Goal: Information Seeking & Learning: Learn about a topic

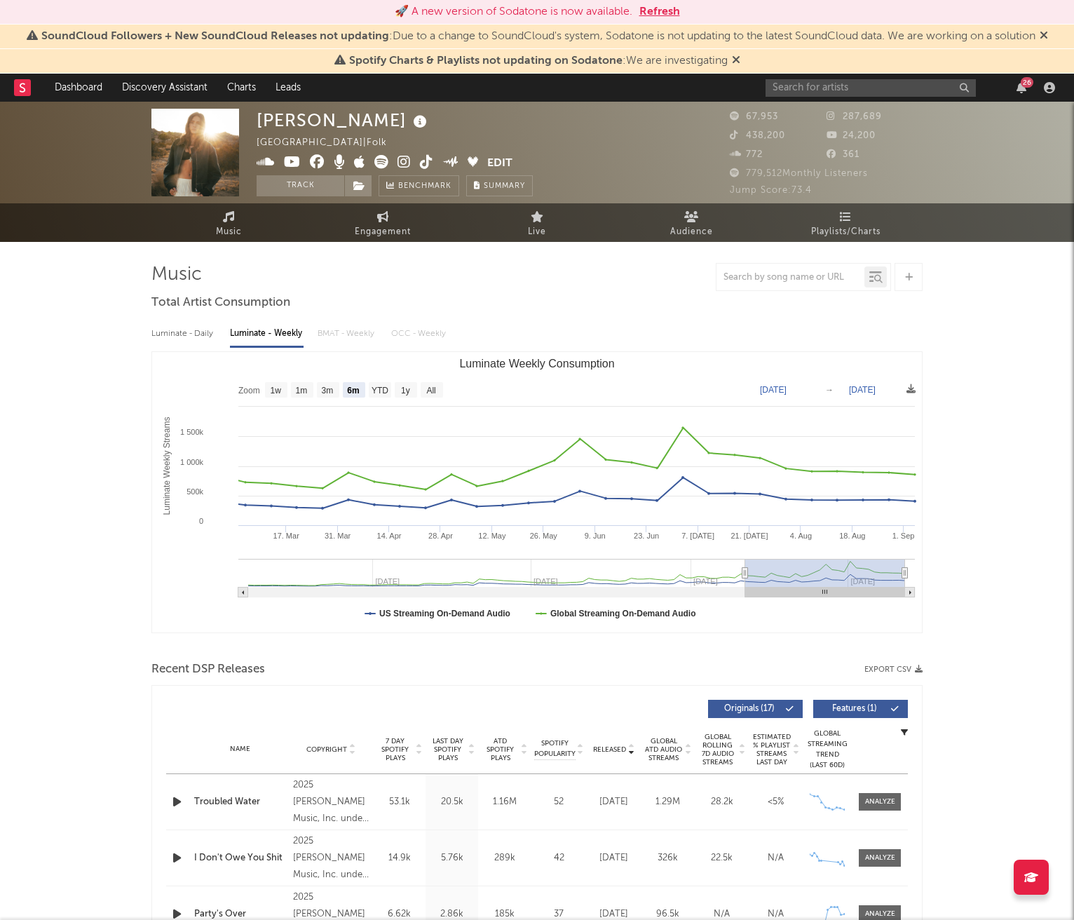
select select "6m"
click at [665, 15] on button "Refresh" at bounding box center [659, 12] width 41 height 17
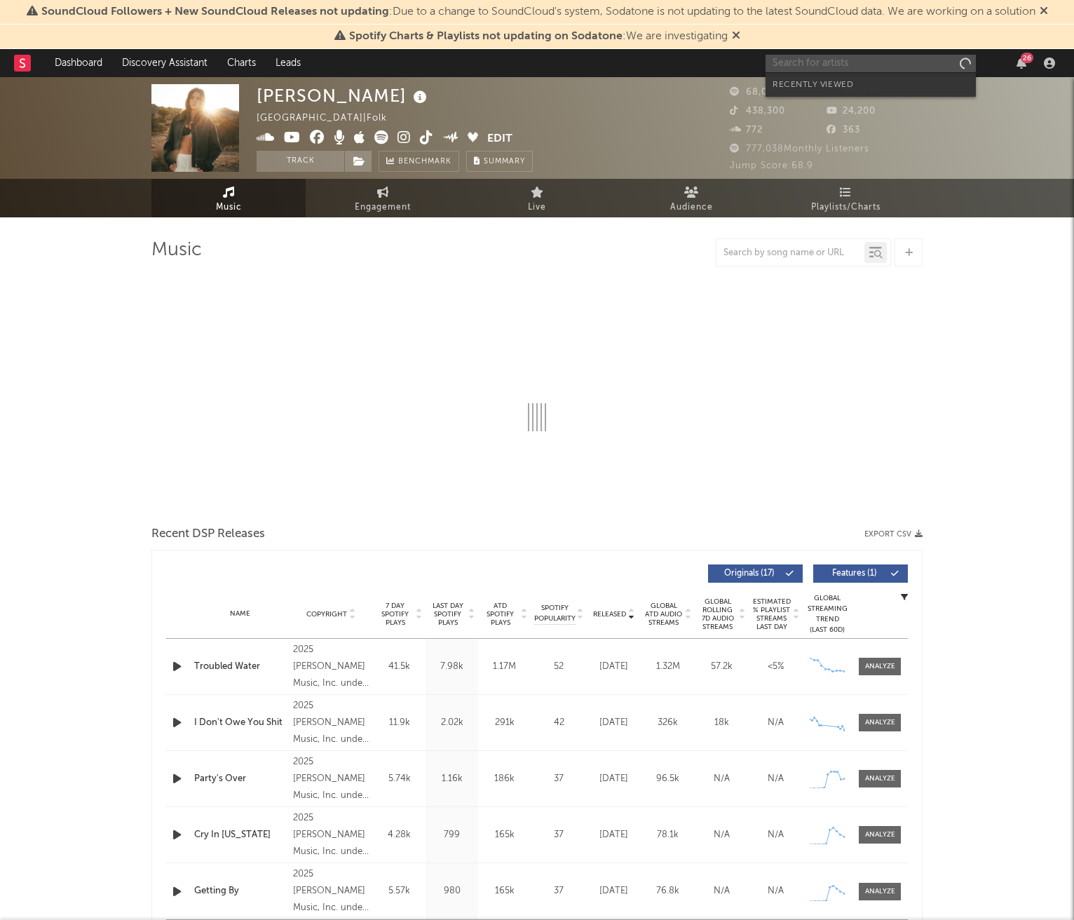
click at [854, 58] on input "text" at bounding box center [870, 64] width 210 height 18
select select "6m"
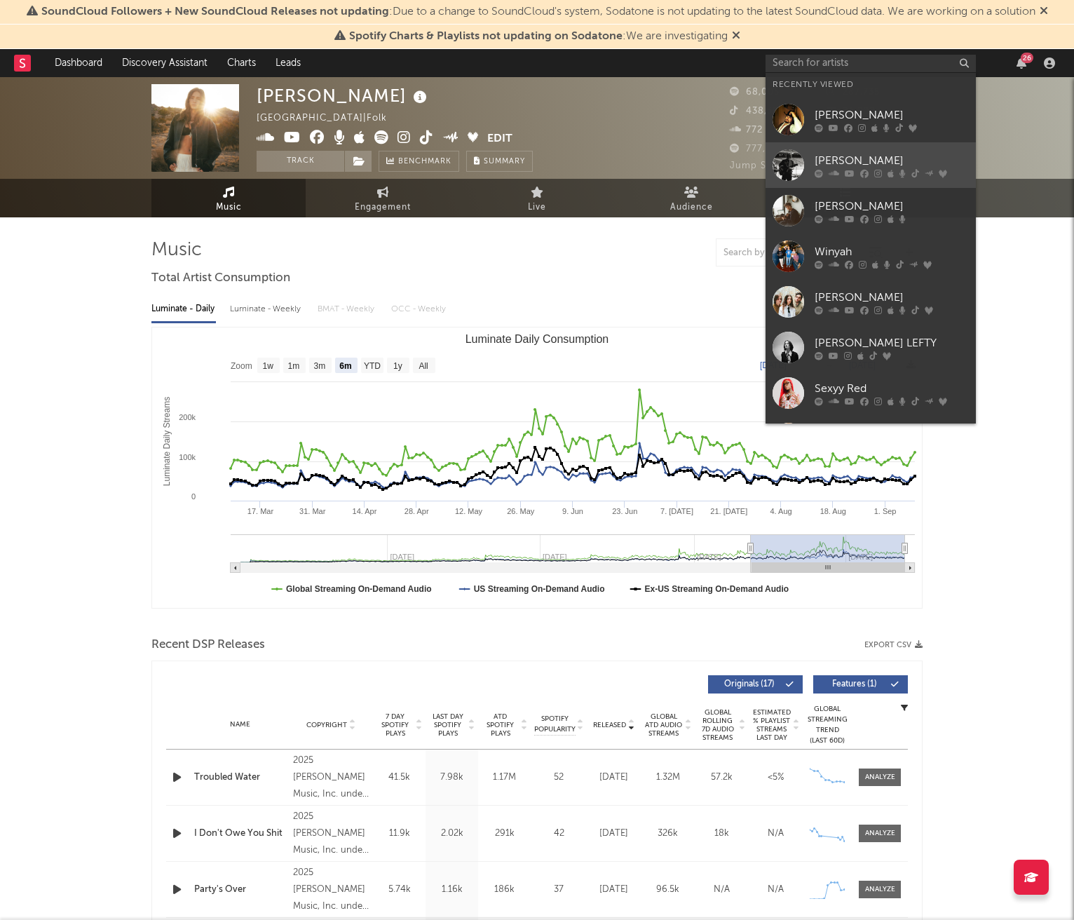
click at [848, 150] on link "Chance Peña" at bounding box center [870, 165] width 210 height 46
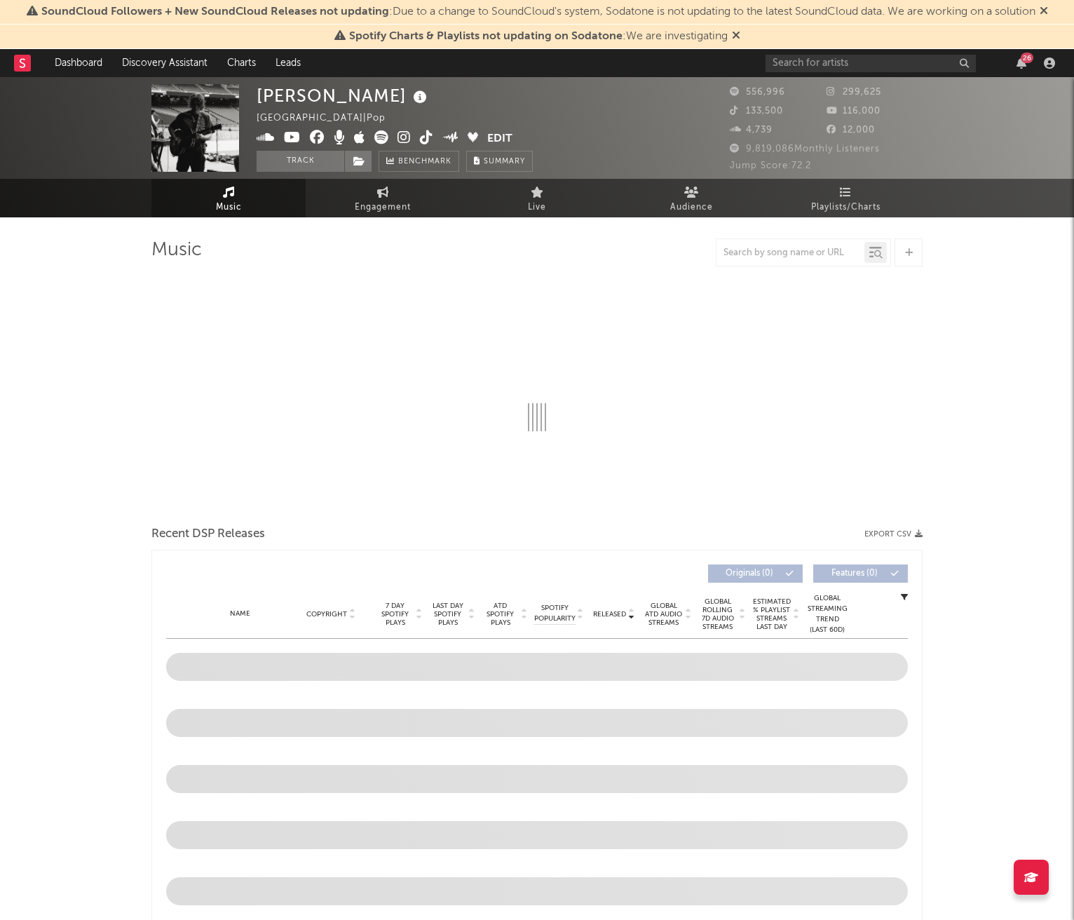
select select "6m"
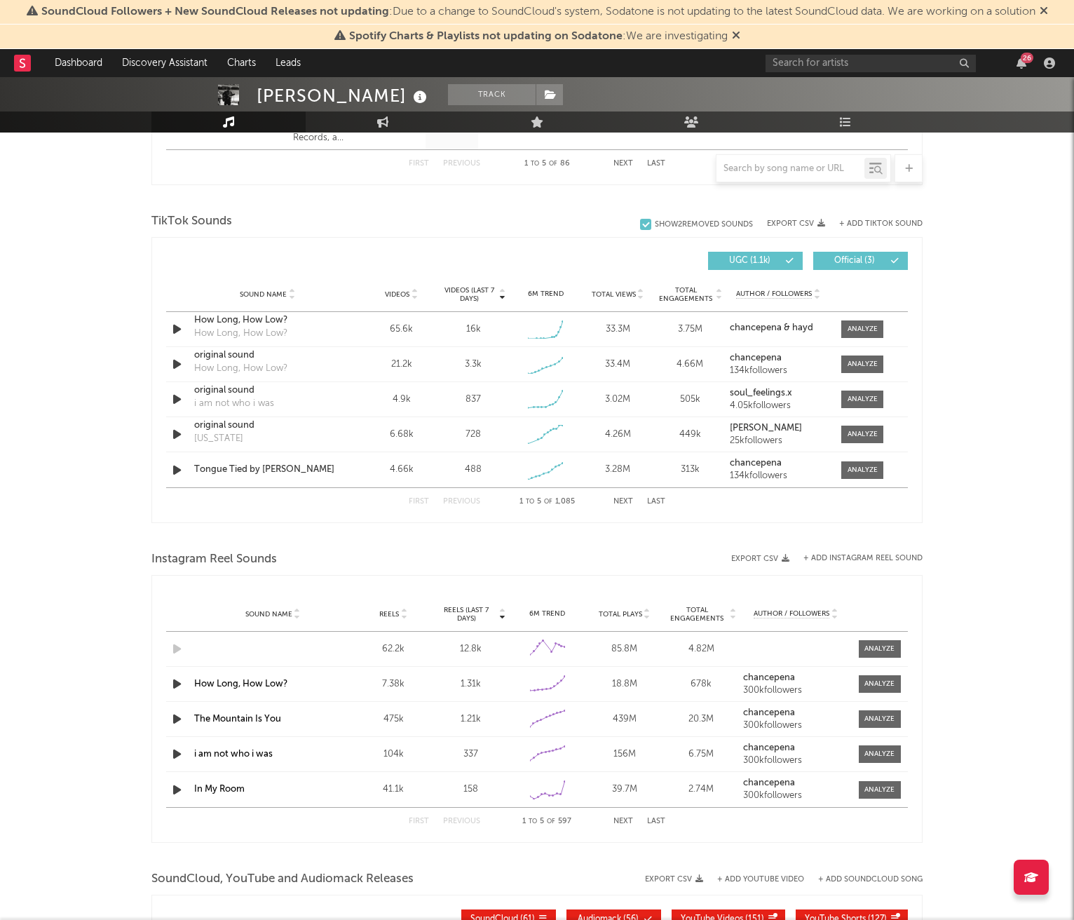
scroll to position [885, 0]
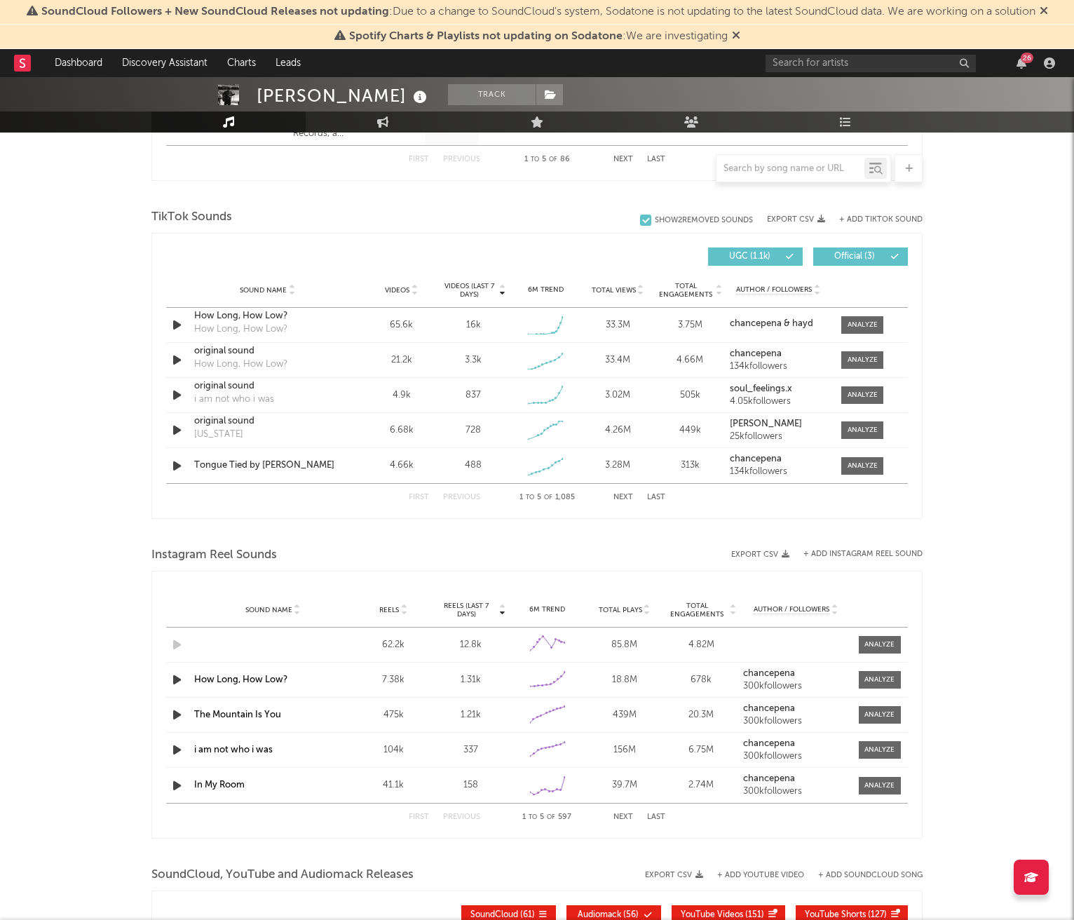
click at [627, 813] on button "Next" at bounding box center [623, 817] width 20 height 8
click at [510, 719] on div "6M Trend Created with Highcharts 10.3.3" at bounding box center [547, 715] width 77 height 26
click at [876, 720] on span at bounding box center [880, 715] width 42 height 18
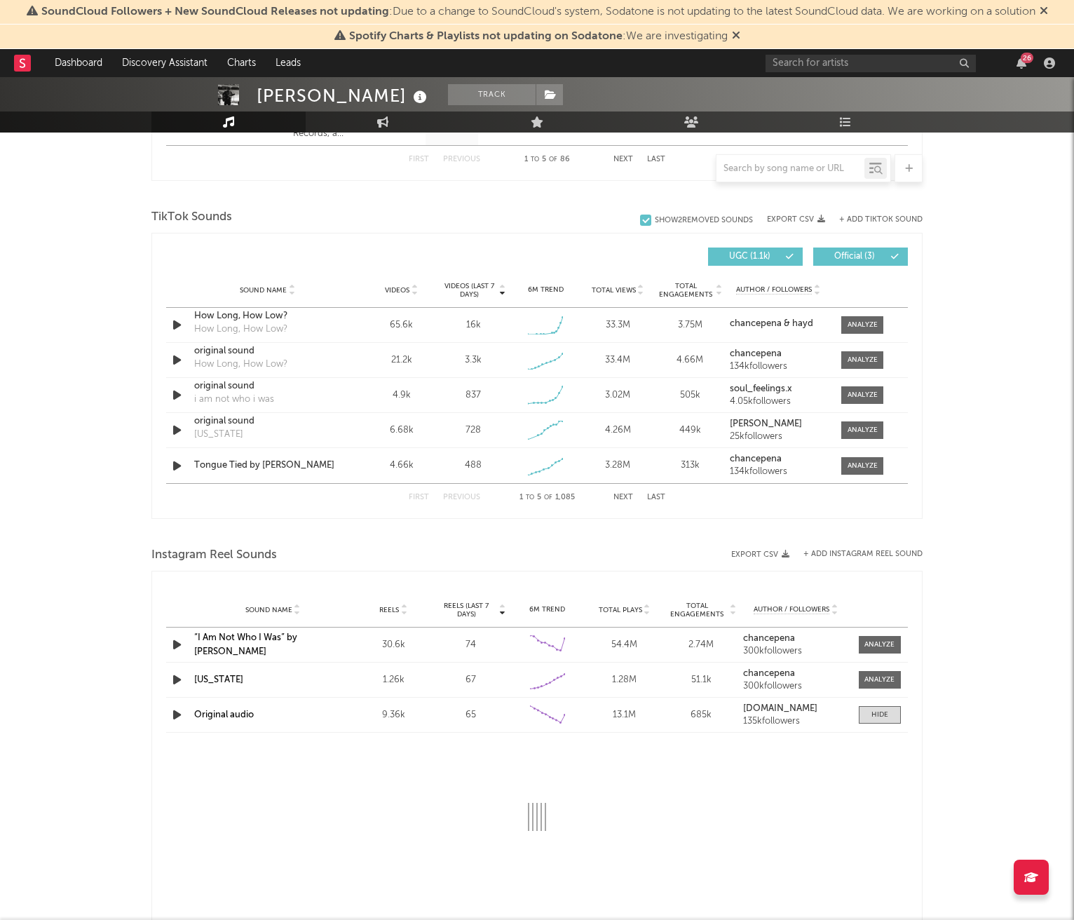
select select "6m"
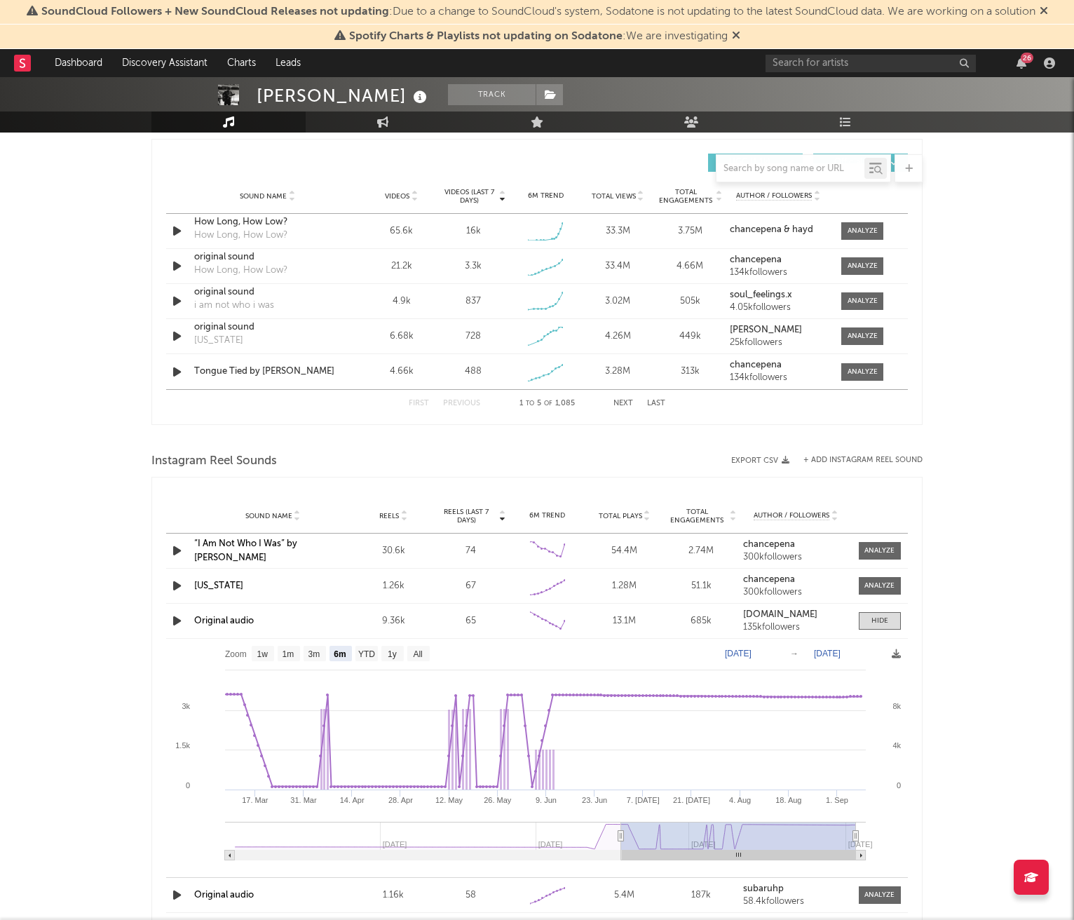
scroll to position [985, 0]
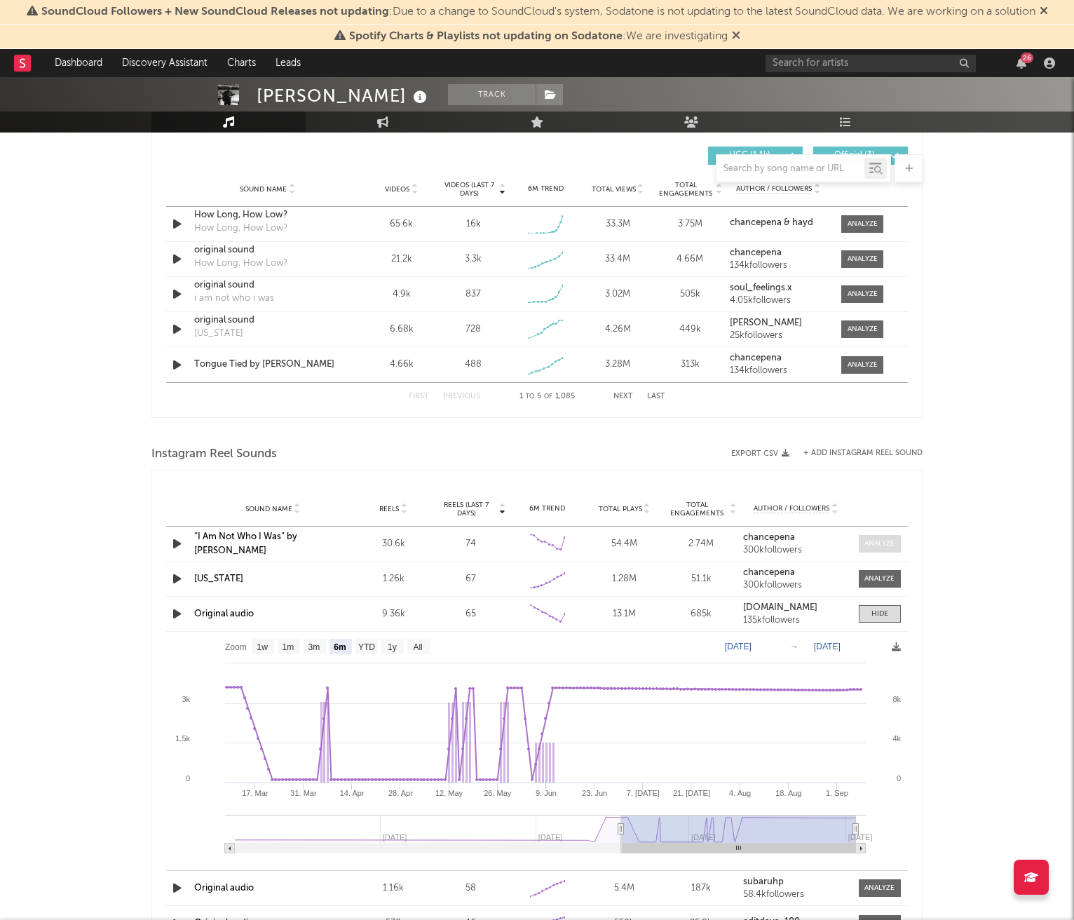
click at [889, 540] on div at bounding box center [879, 543] width 30 height 11
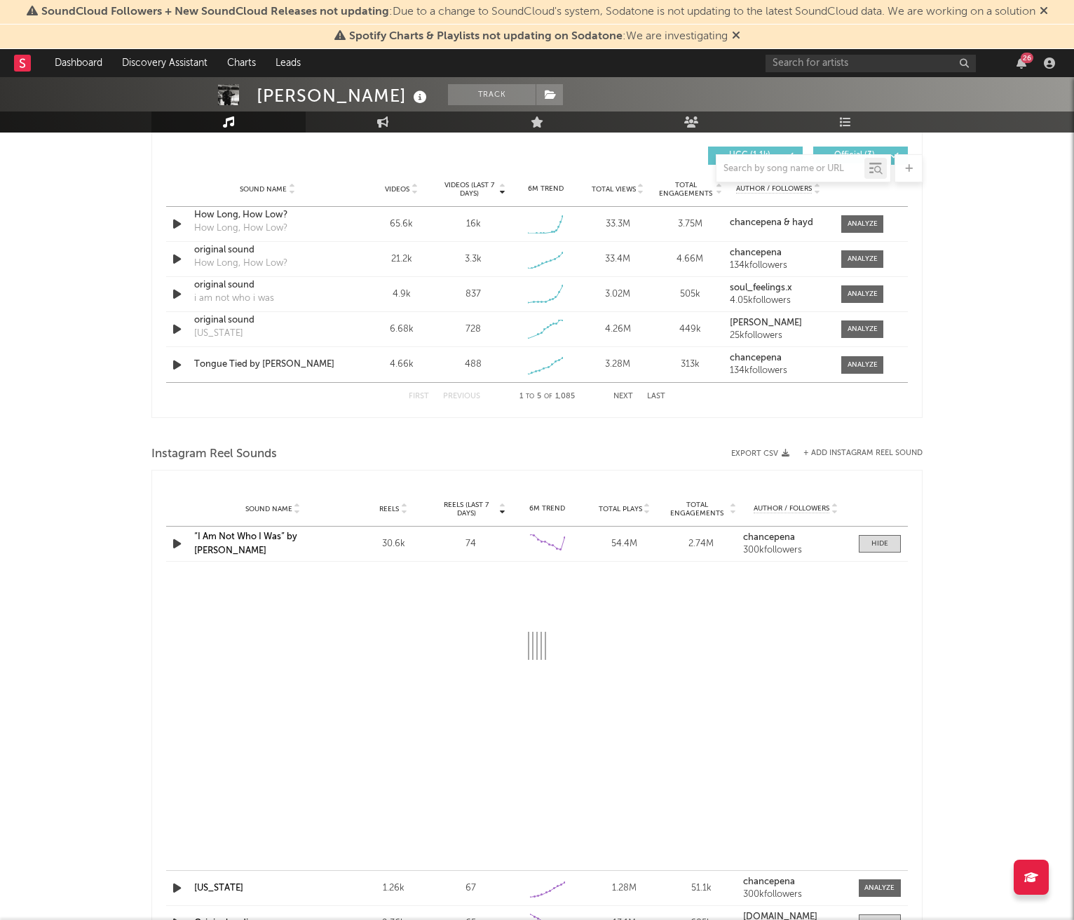
select select "6m"
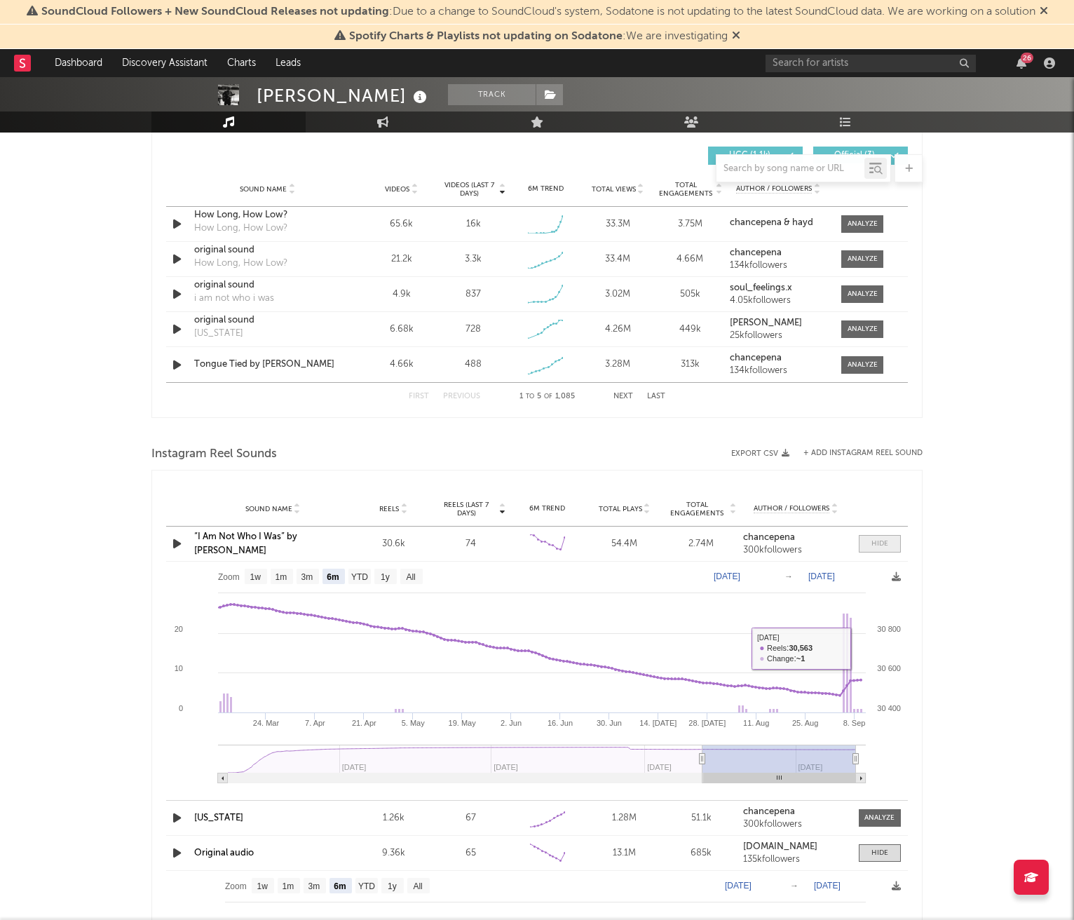
click at [889, 545] on span at bounding box center [880, 544] width 42 height 18
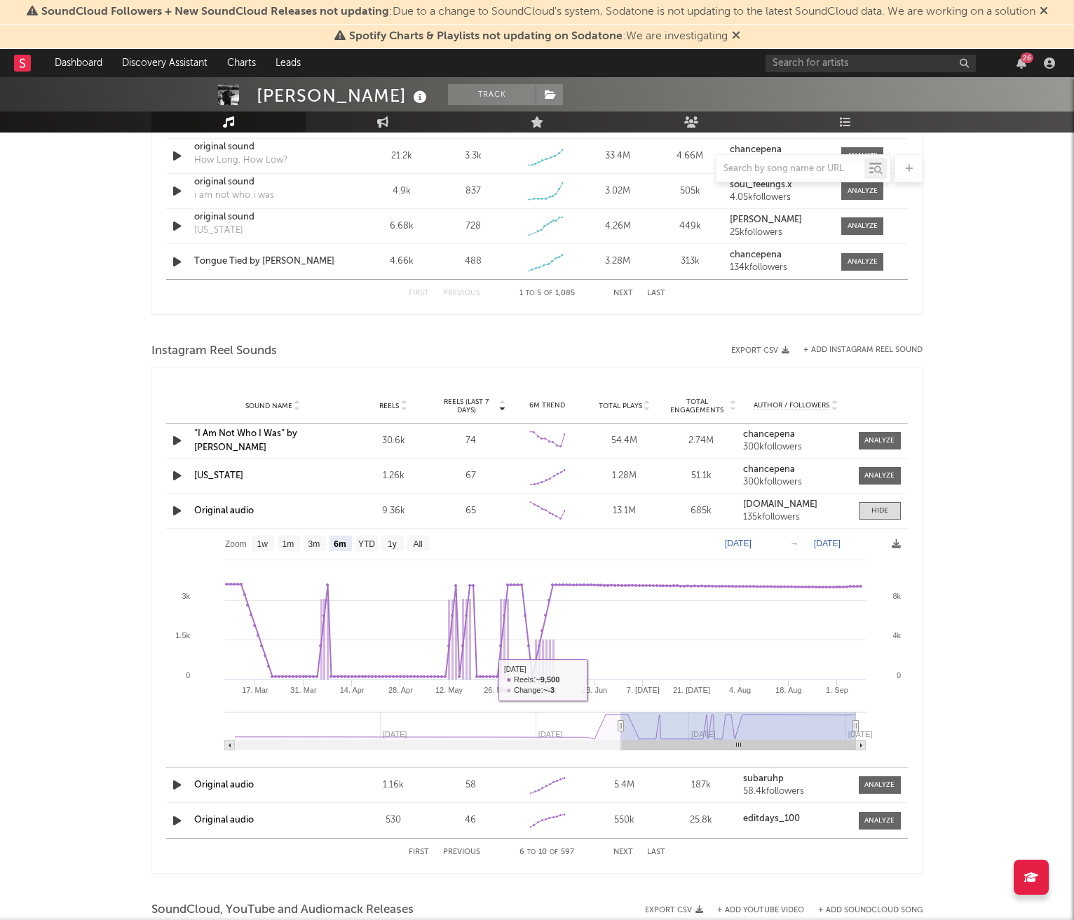
scroll to position [1242, 0]
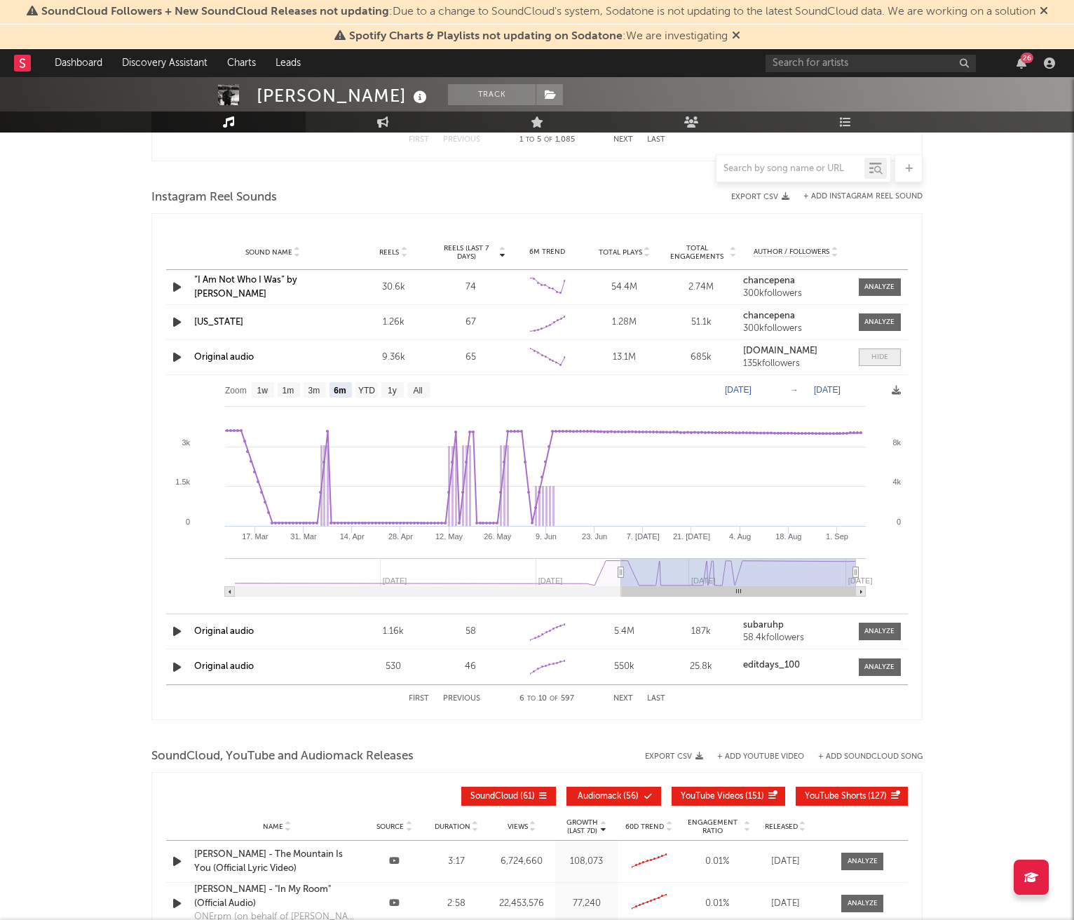
click at [892, 354] on span at bounding box center [880, 357] width 42 height 18
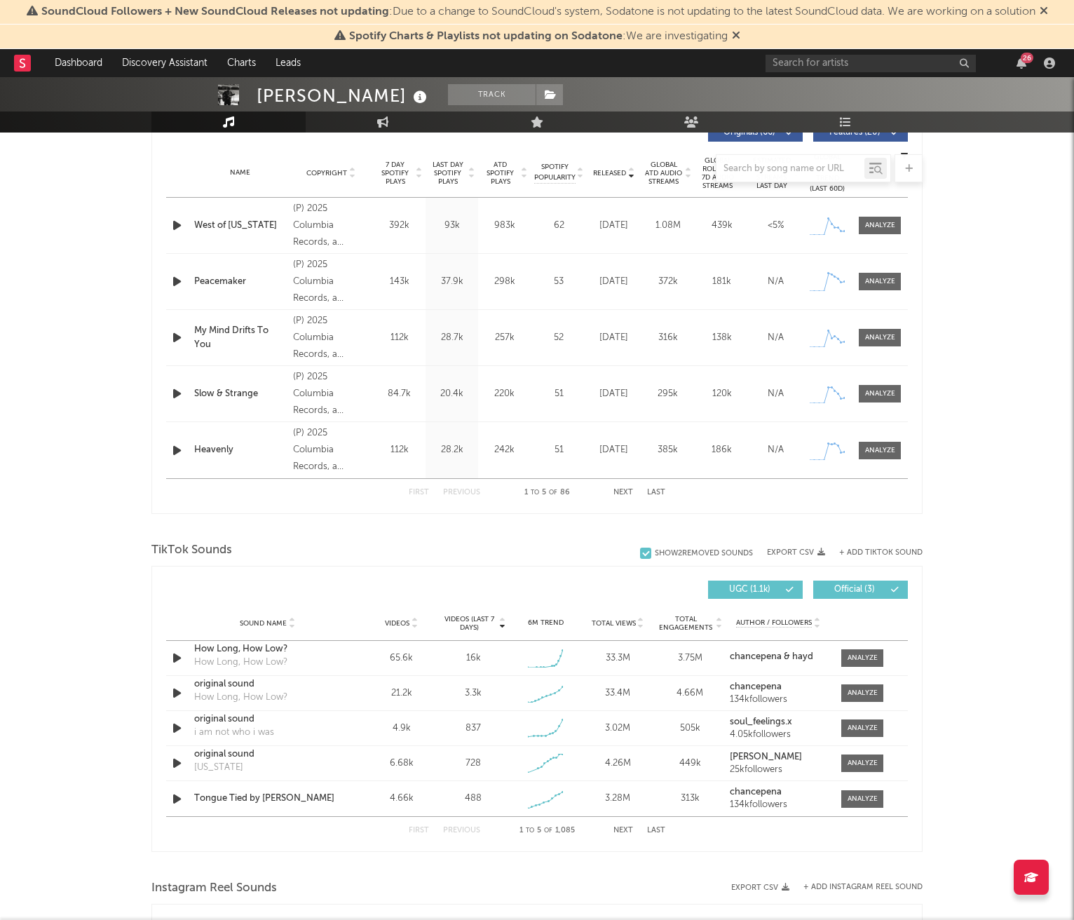
scroll to position [552, 0]
click at [617, 828] on button "Next" at bounding box center [623, 830] width 20 height 8
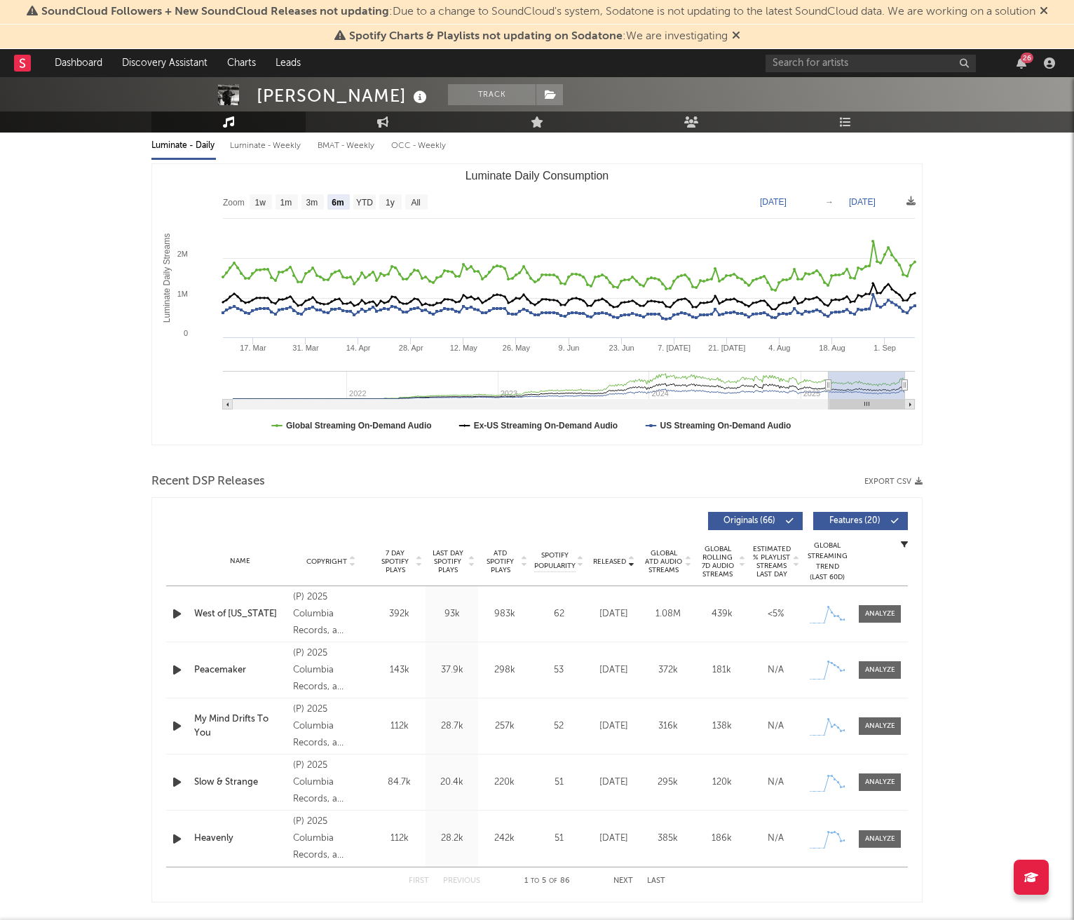
scroll to position [192, 0]
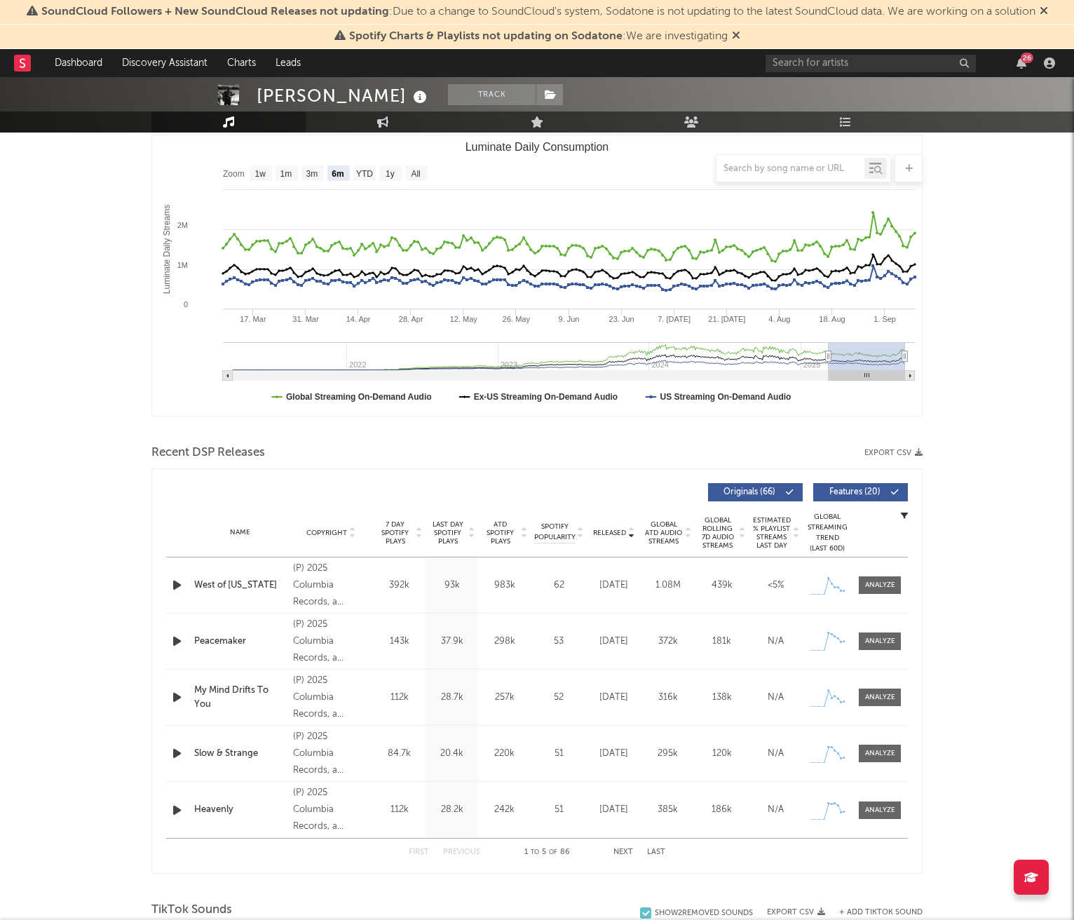
click at [453, 528] on span "Last Day Spotify Plays" at bounding box center [447, 532] width 37 height 25
click at [621, 850] on button "Next" at bounding box center [623, 852] width 20 height 8
click at [621, 851] on button "Next" at bounding box center [623, 852] width 20 height 8
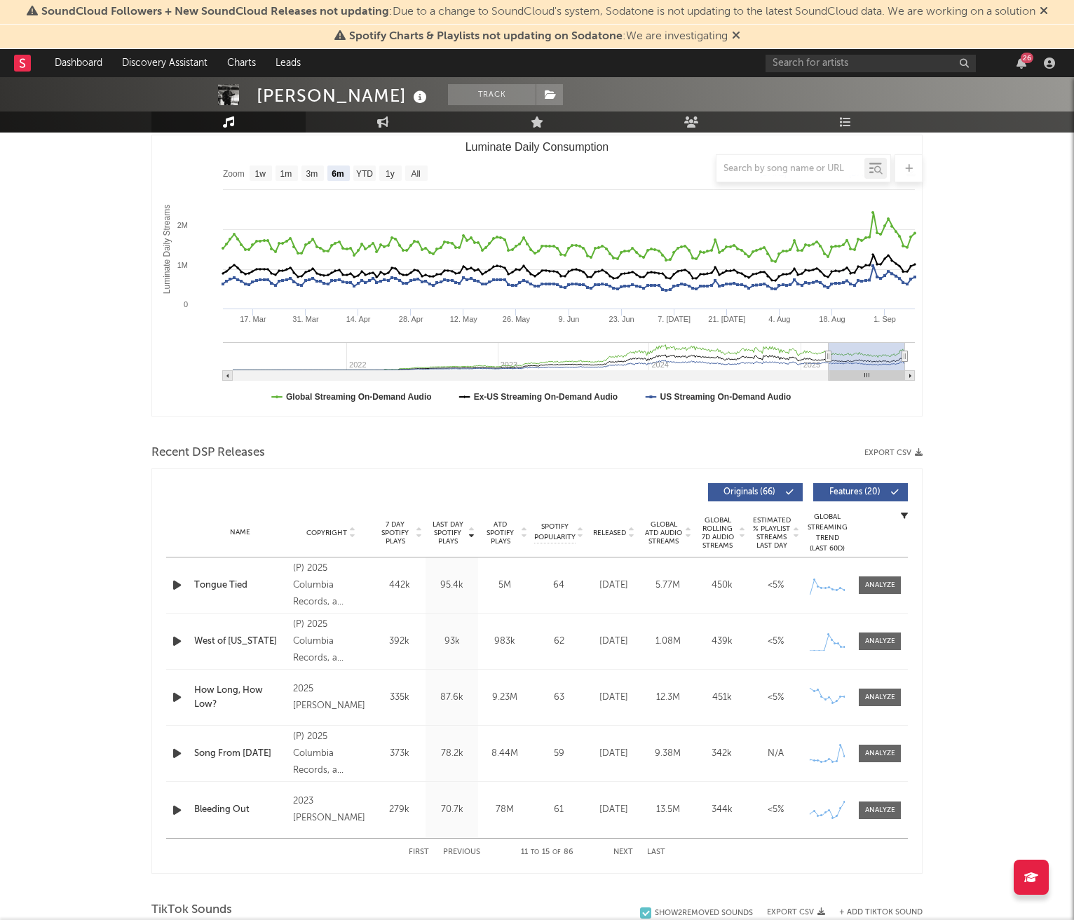
click at [620, 851] on button "Next" at bounding box center [623, 852] width 20 height 8
click at [416, 851] on button "First" at bounding box center [419, 852] width 20 height 8
click at [887, 585] on div at bounding box center [880, 585] width 30 height 11
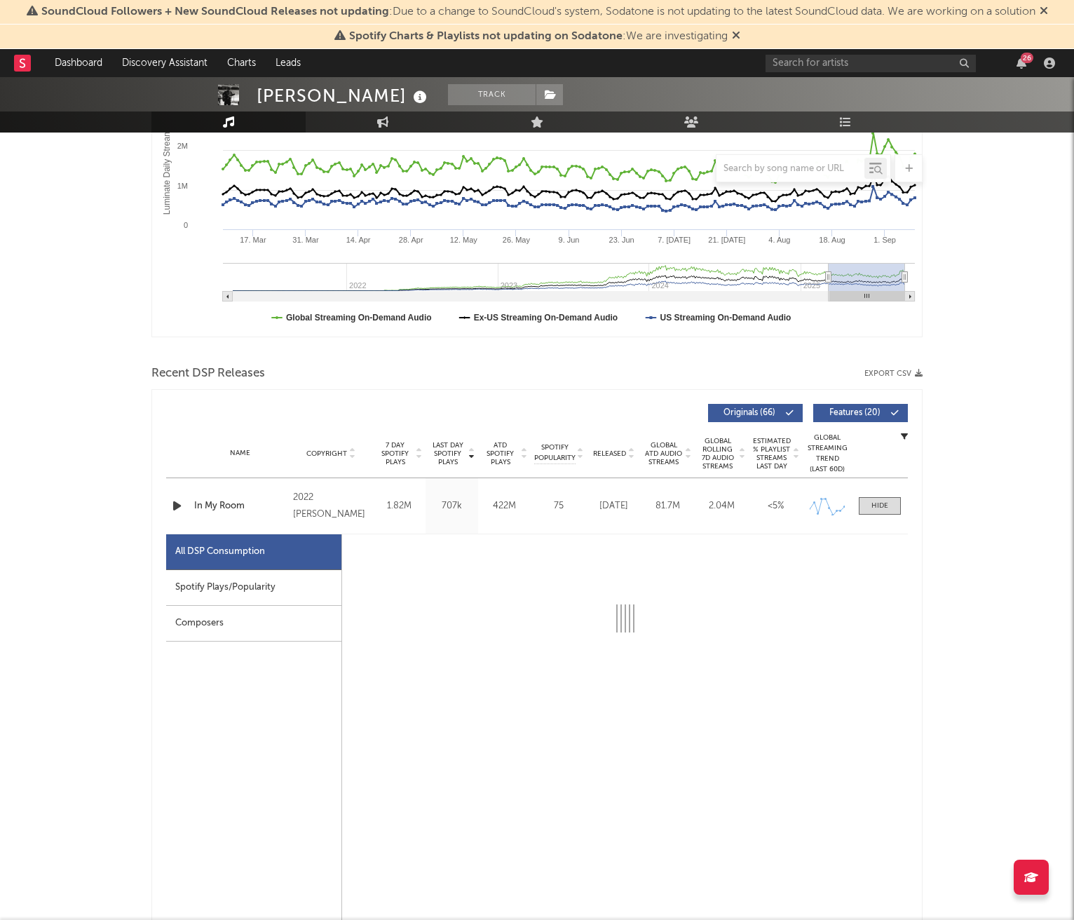
scroll to position [297, 0]
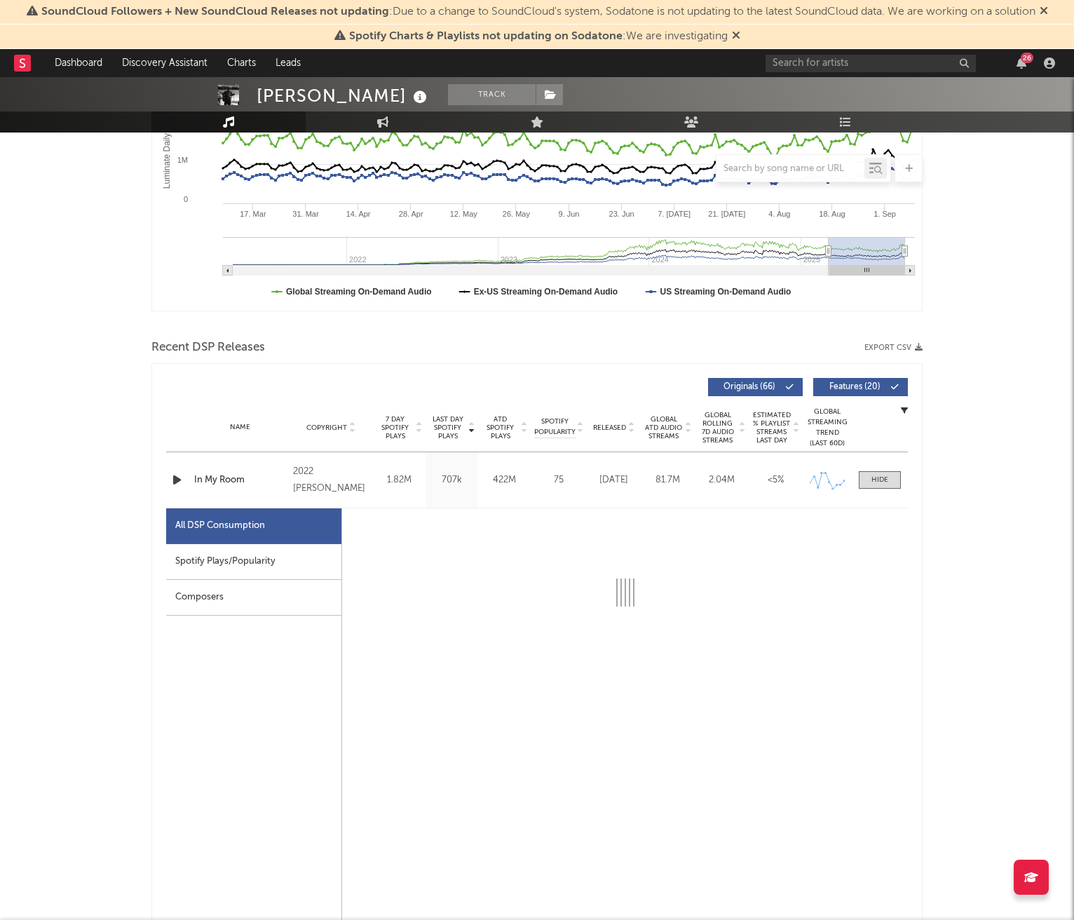
select select "6m"
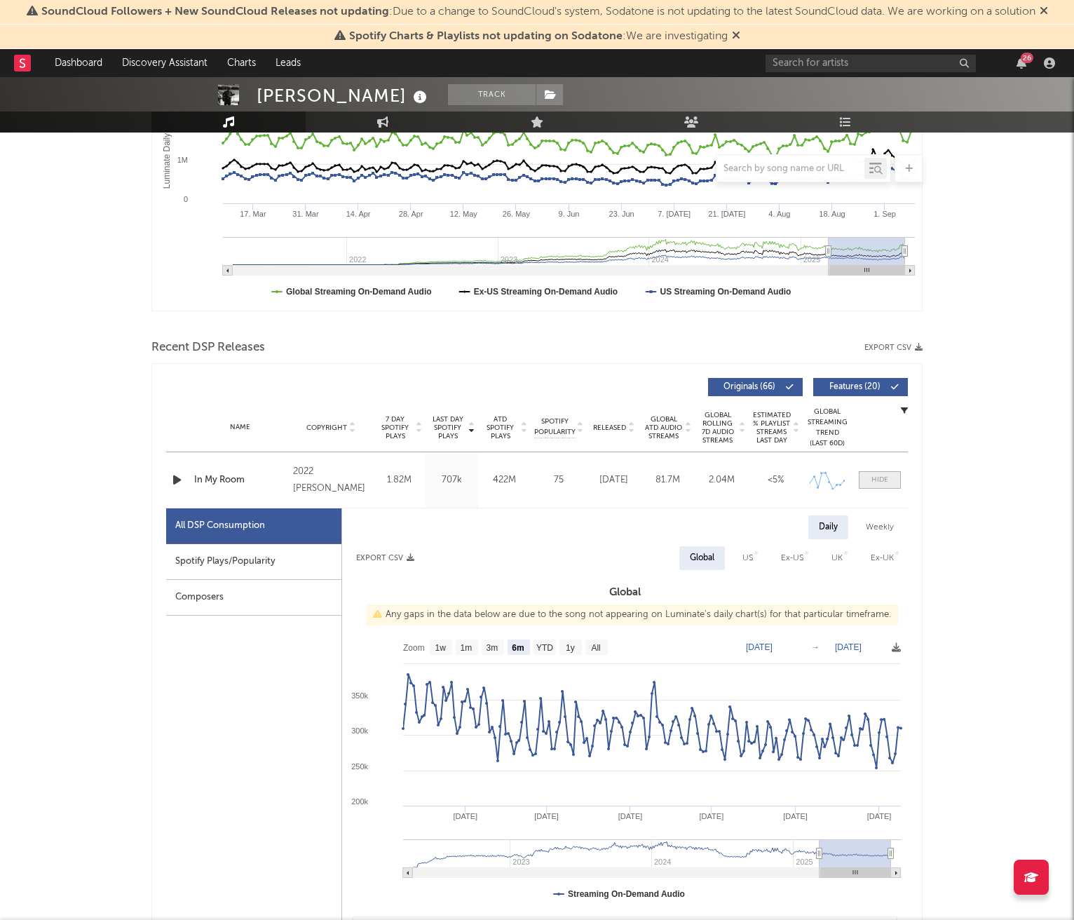
click at [882, 483] on div at bounding box center [879, 479] width 17 height 11
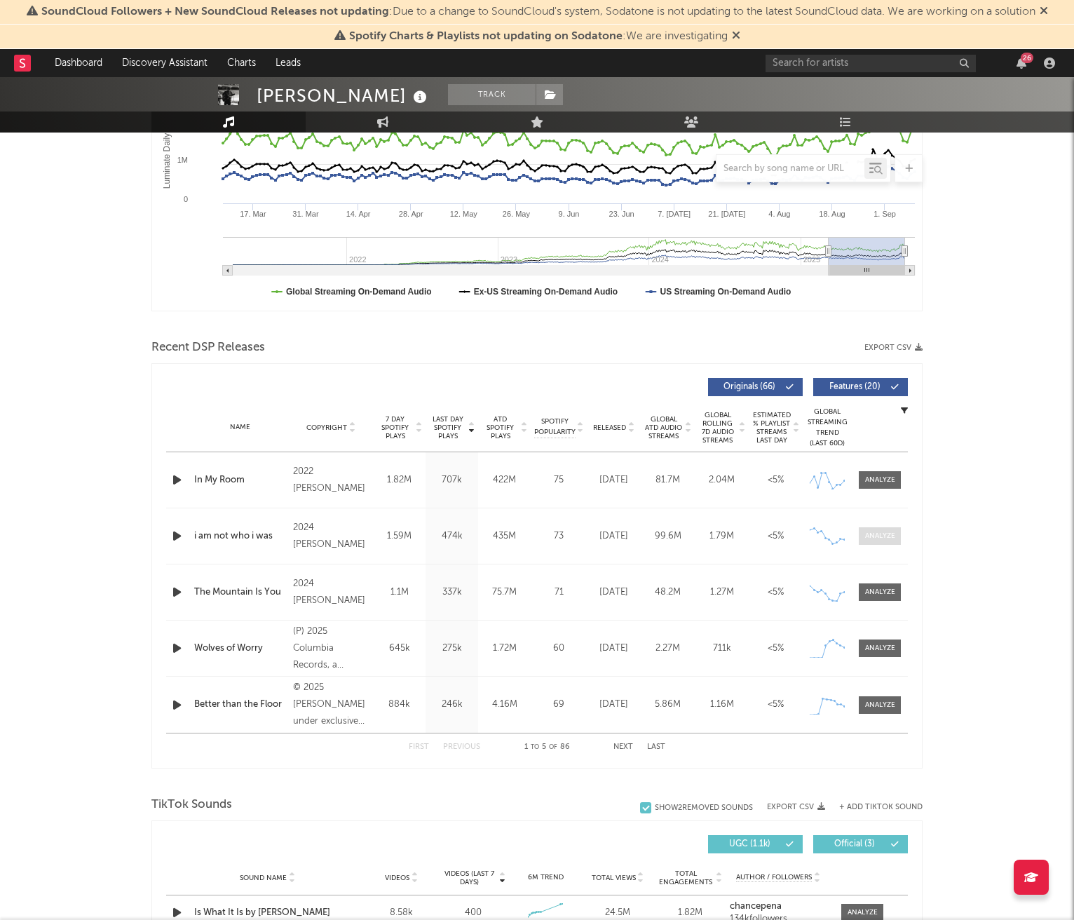
click at [882, 533] on div at bounding box center [880, 536] width 30 height 11
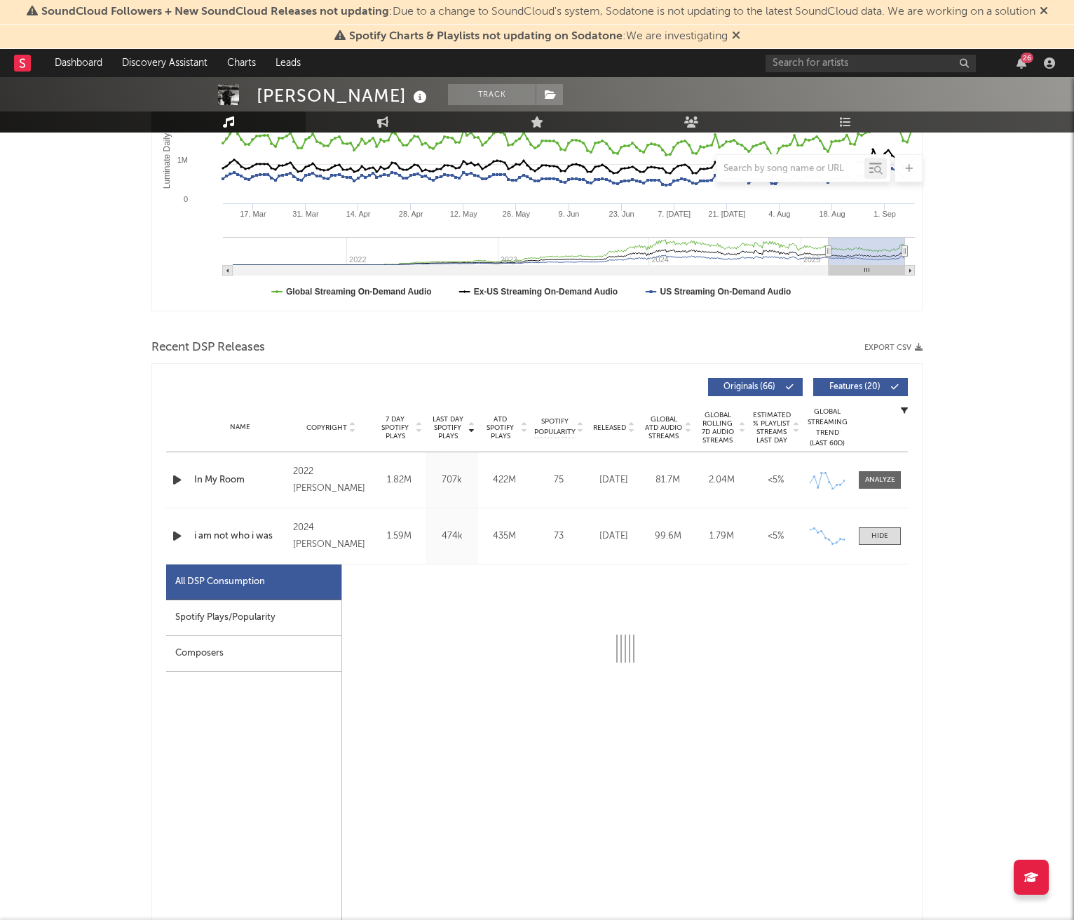
select select "6m"
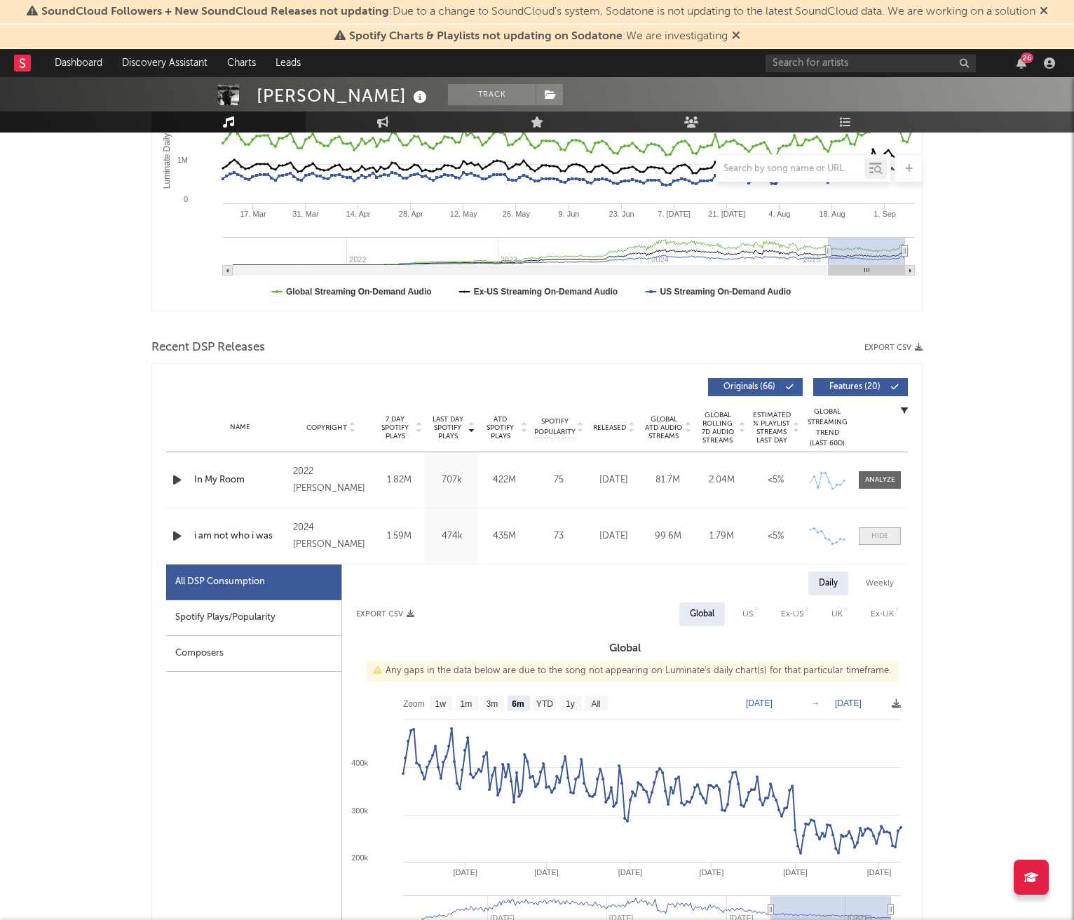
click at [886, 531] on div at bounding box center [879, 536] width 17 height 11
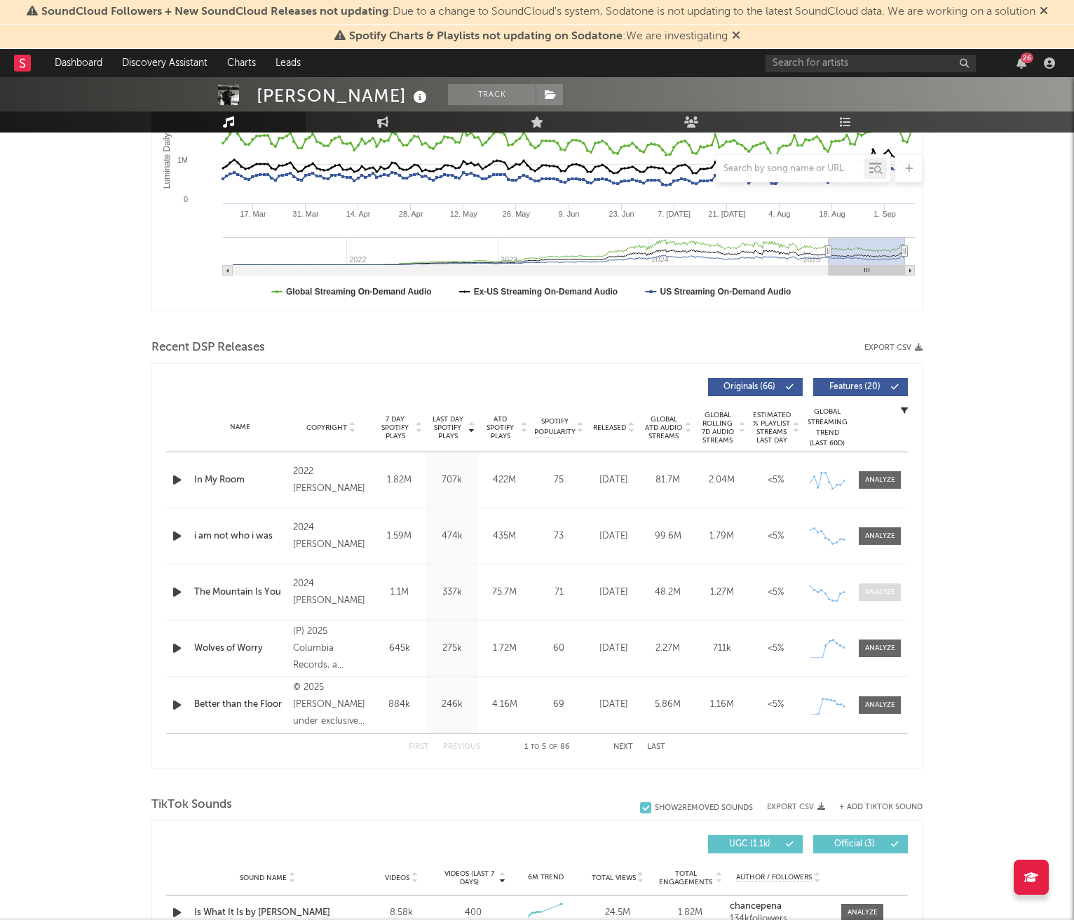
click at [891, 592] on div at bounding box center [880, 592] width 30 height 11
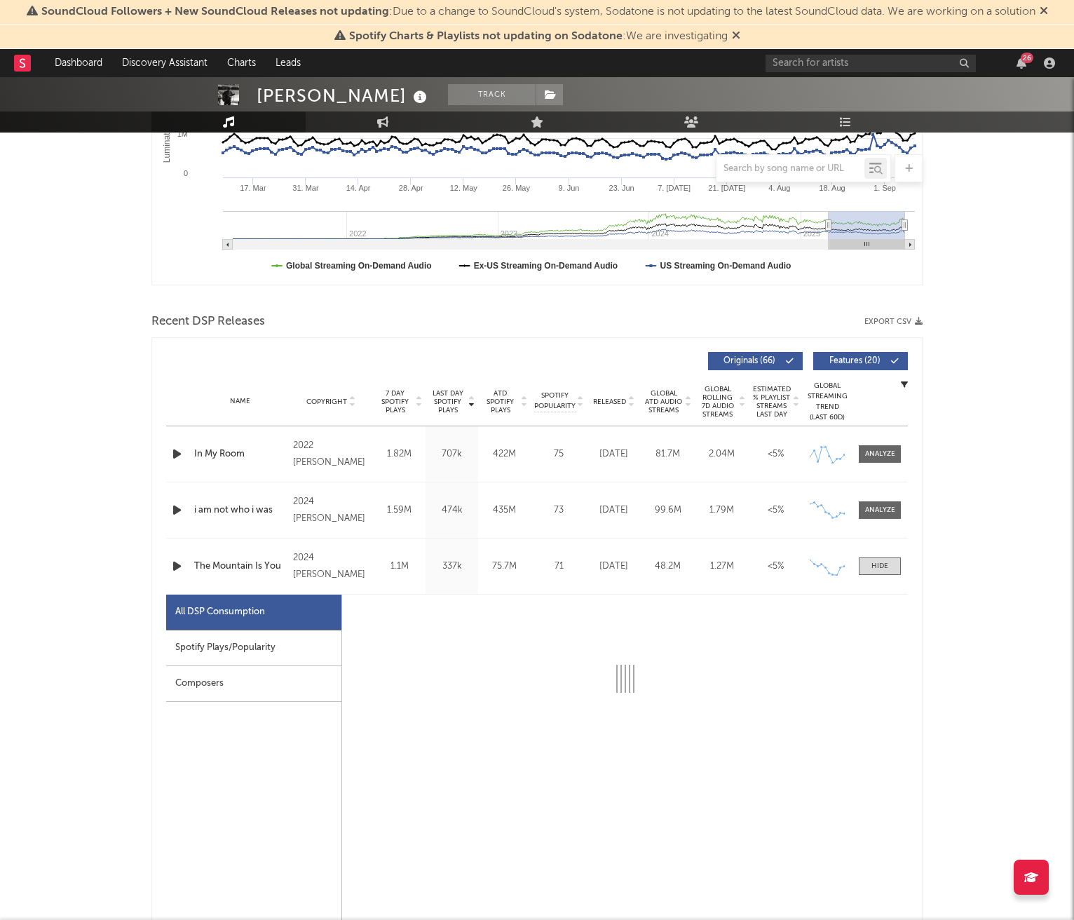
scroll to position [395, 0]
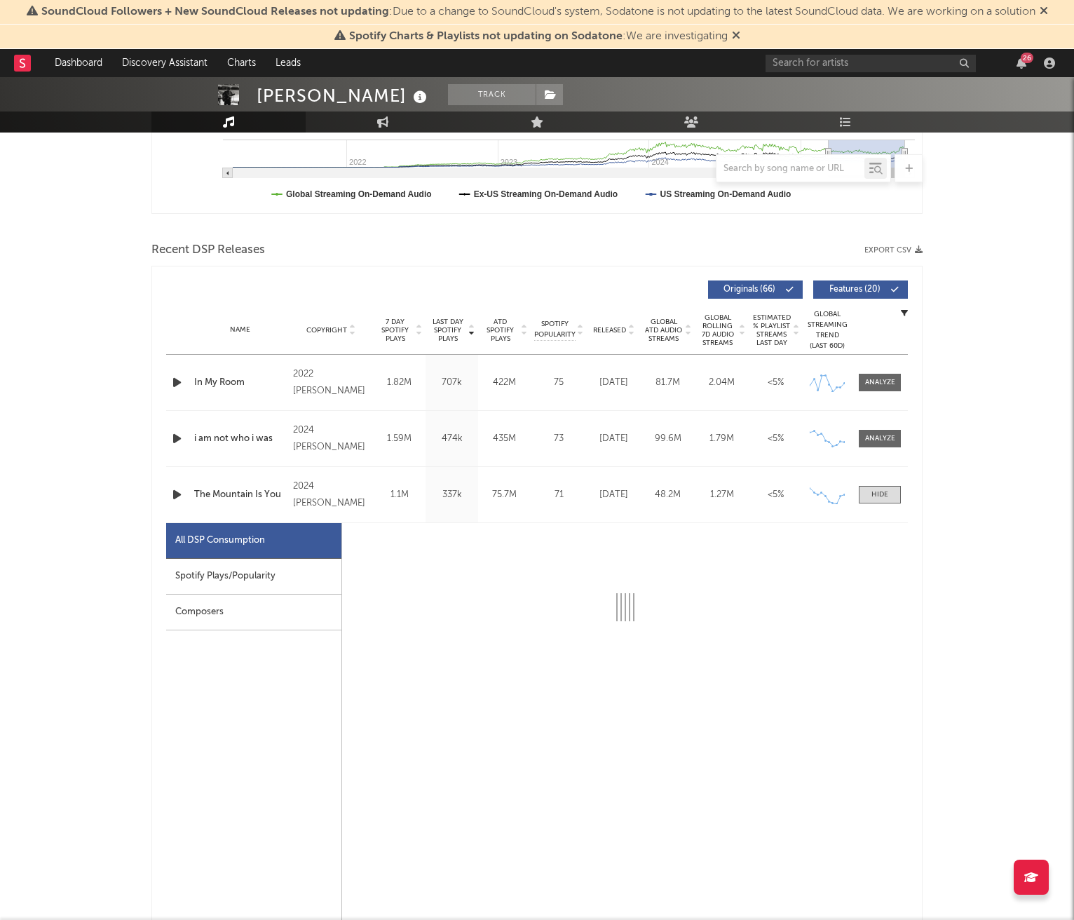
select select "6m"
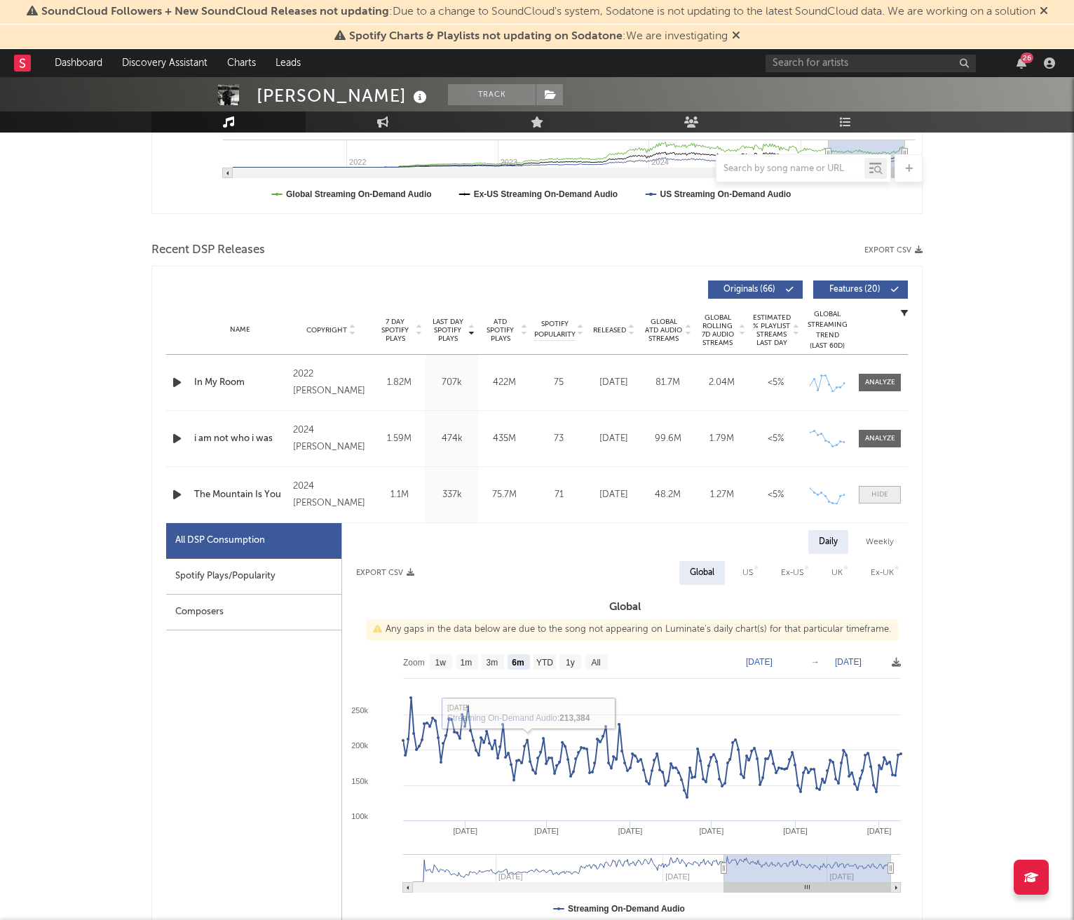
click at [880, 486] on span at bounding box center [880, 495] width 42 height 18
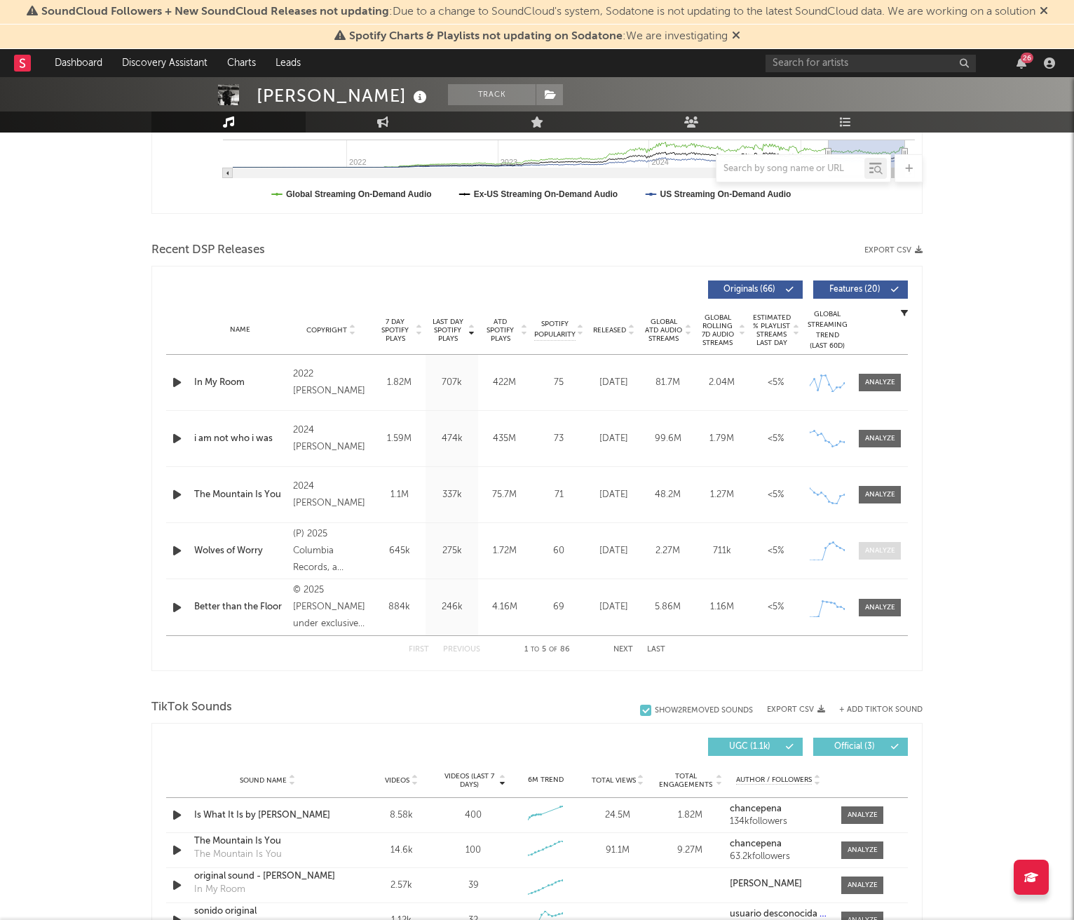
click at [876, 549] on div at bounding box center [880, 550] width 30 height 11
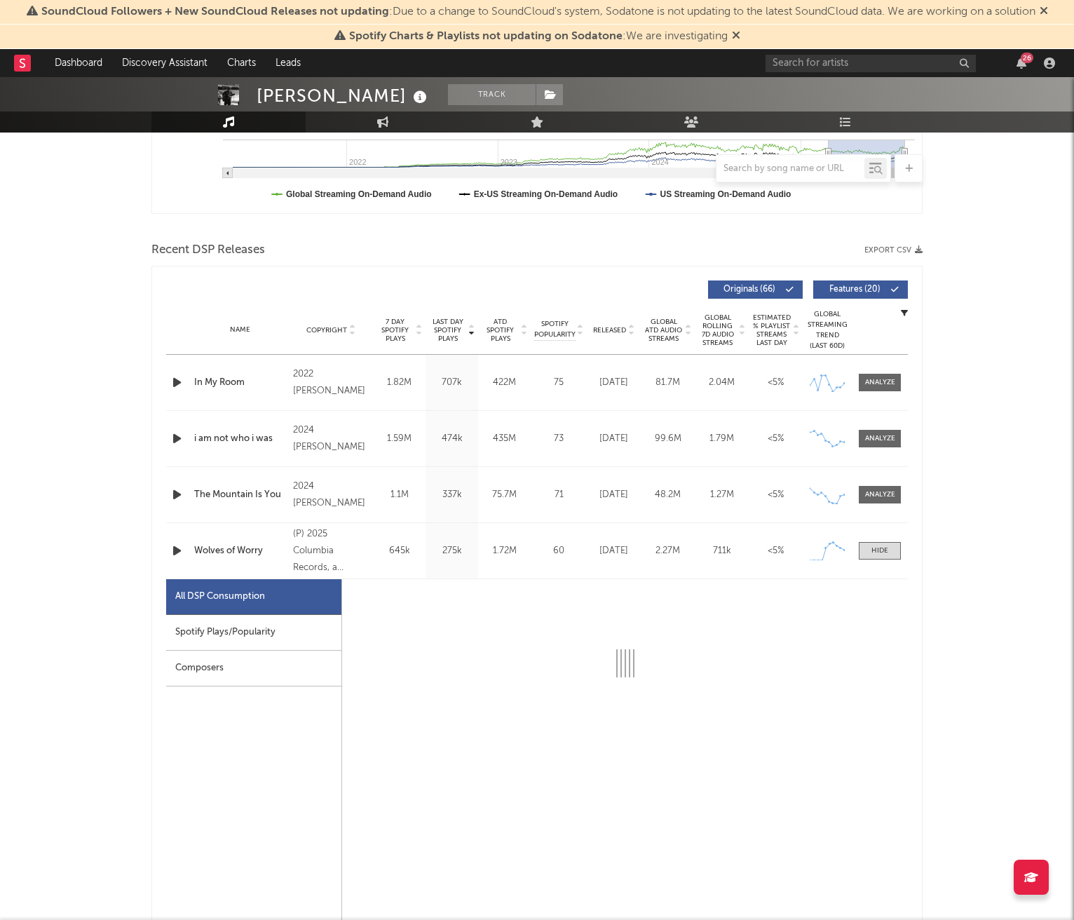
select select "1w"
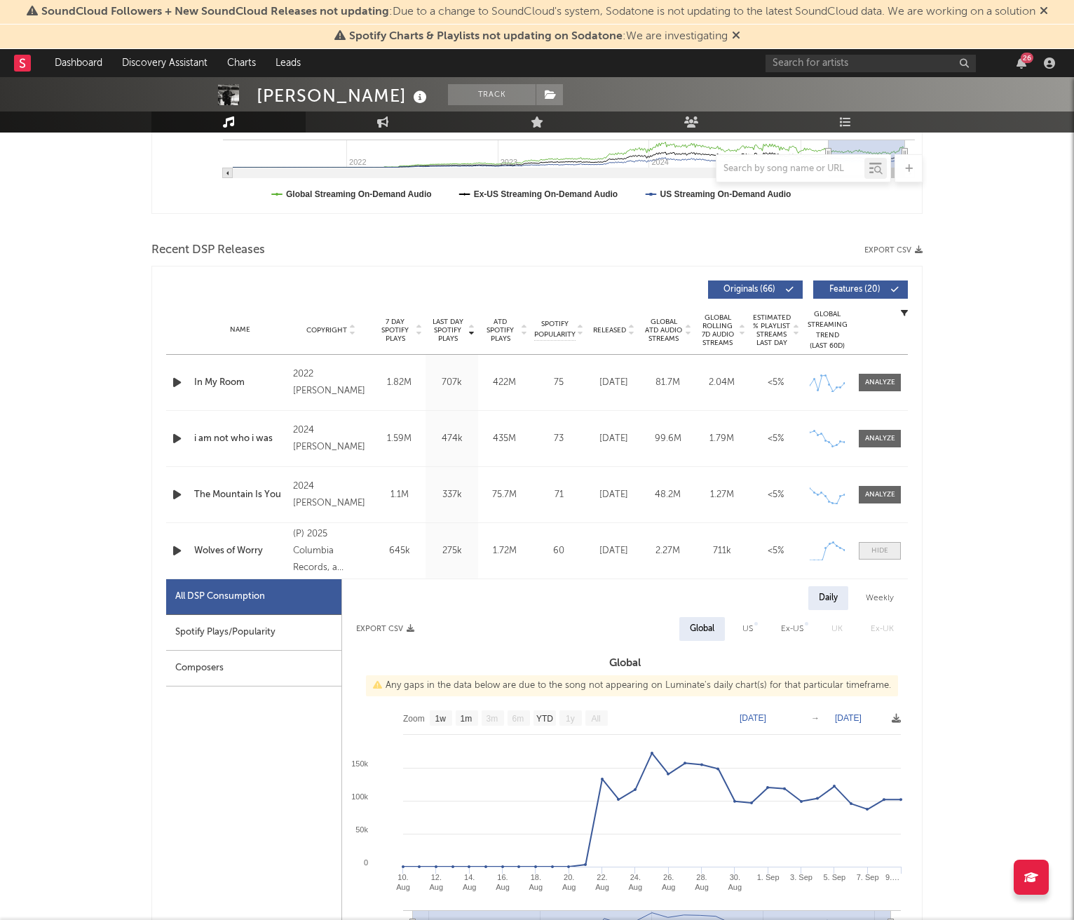
click at [892, 550] on span at bounding box center [880, 551] width 42 height 18
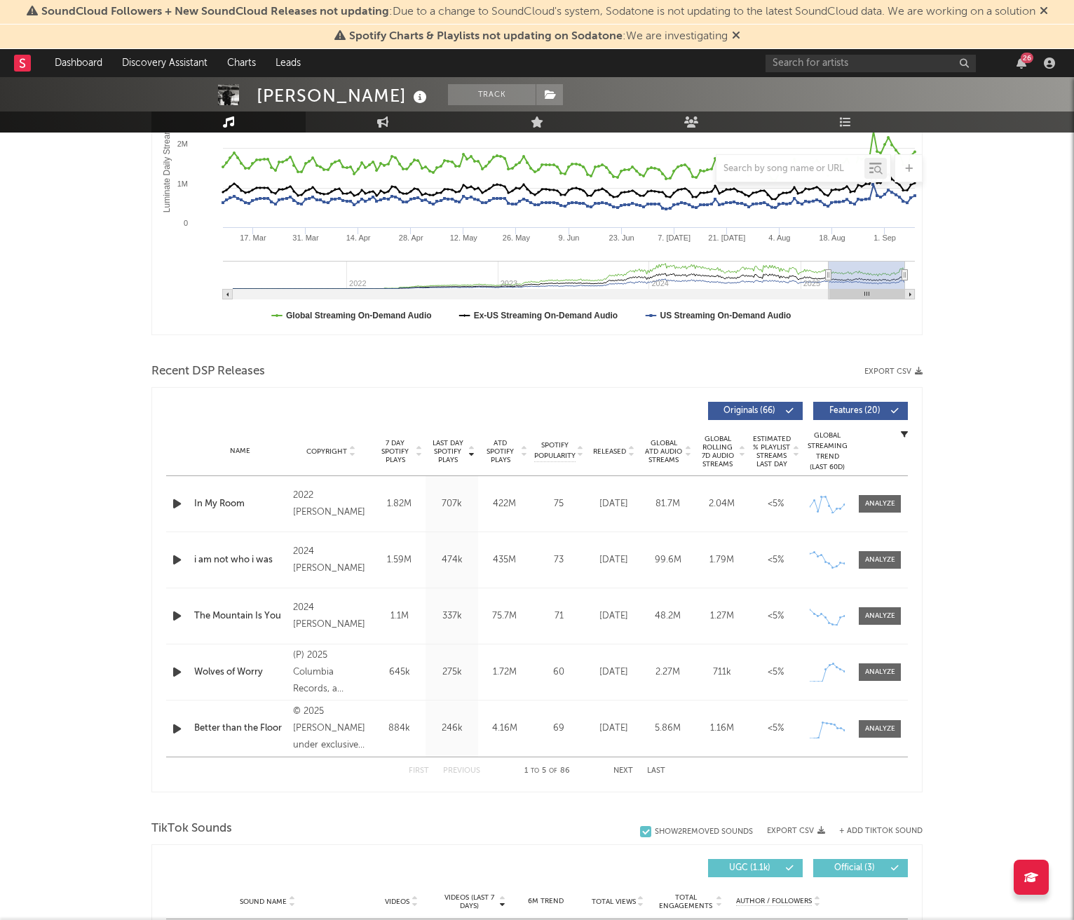
scroll to position [0, 0]
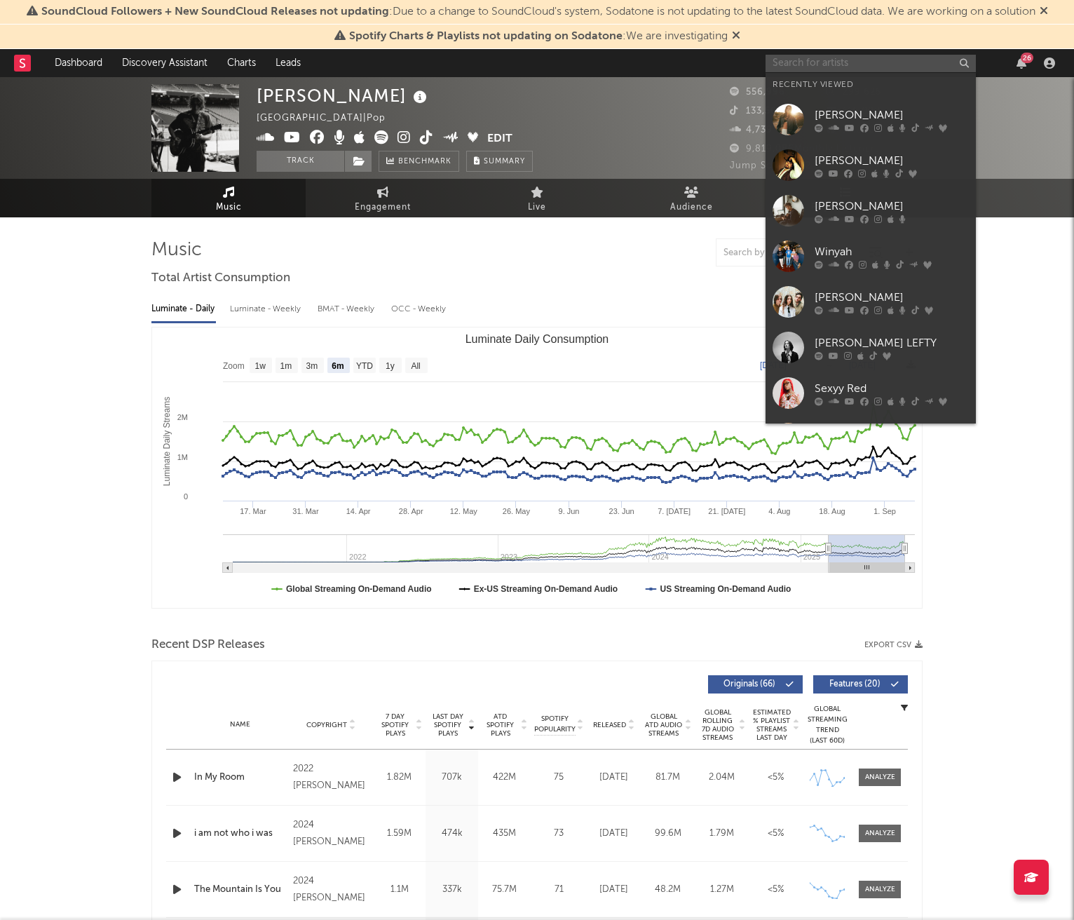
click at [896, 58] on input "text" at bounding box center [870, 64] width 210 height 18
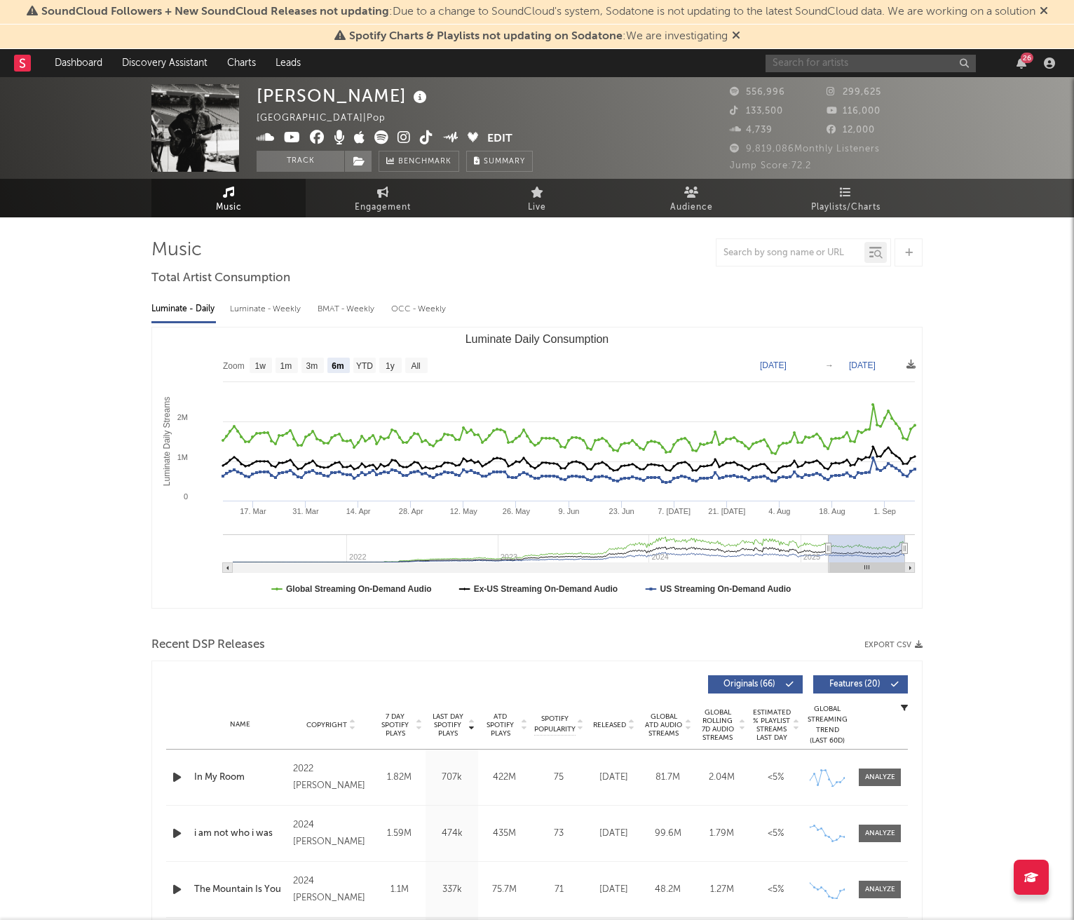
click at [905, 66] on input "text" at bounding box center [870, 64] width 210 height 18
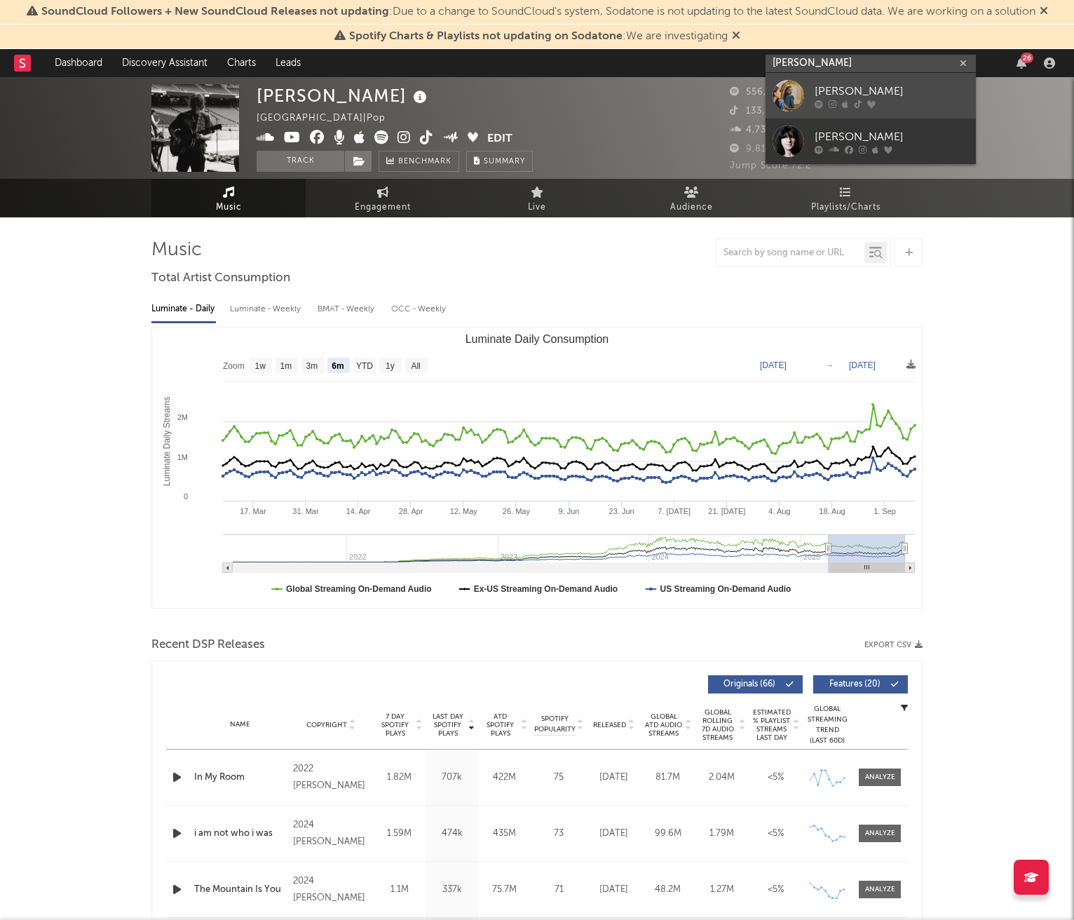
type input "emma andersen"
click at [873, 85] on div "[PERSON_NAME]" at bounding box center [891, 91] width 154 height 17
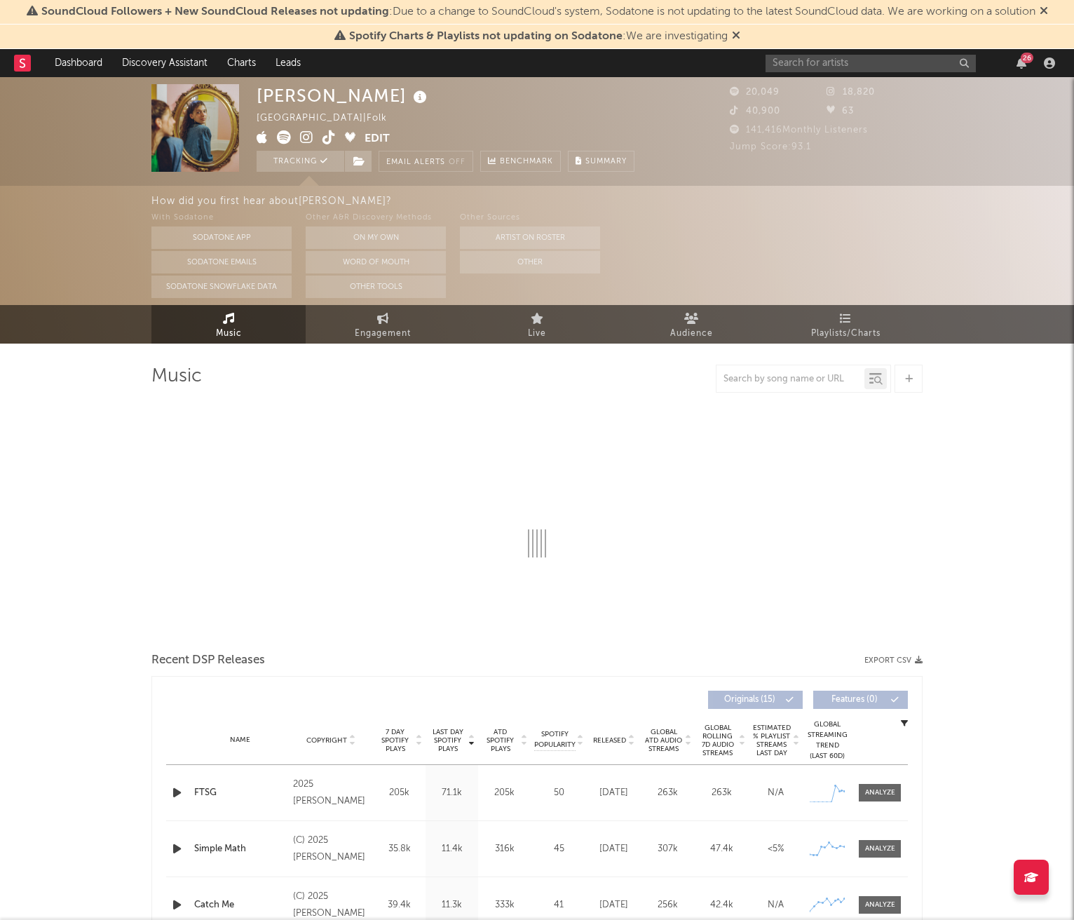
select select "6m"
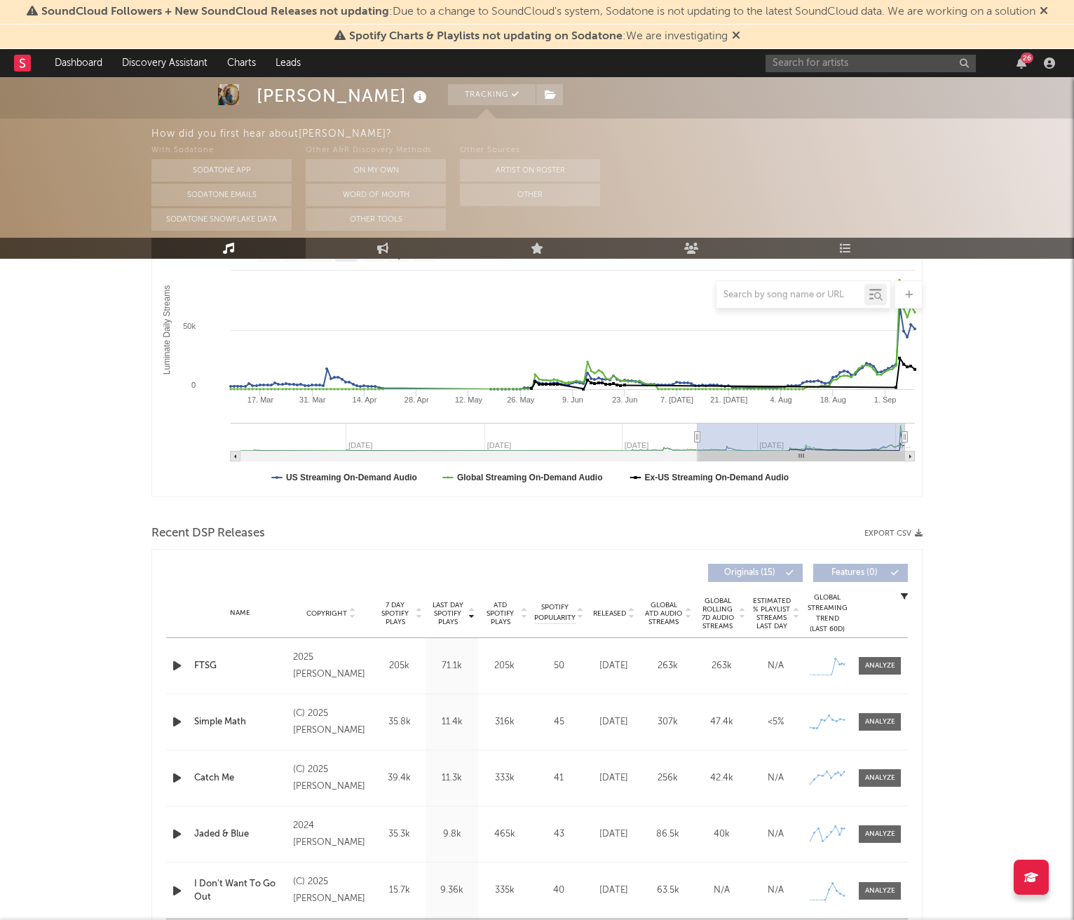
scroll to position [253, 0]
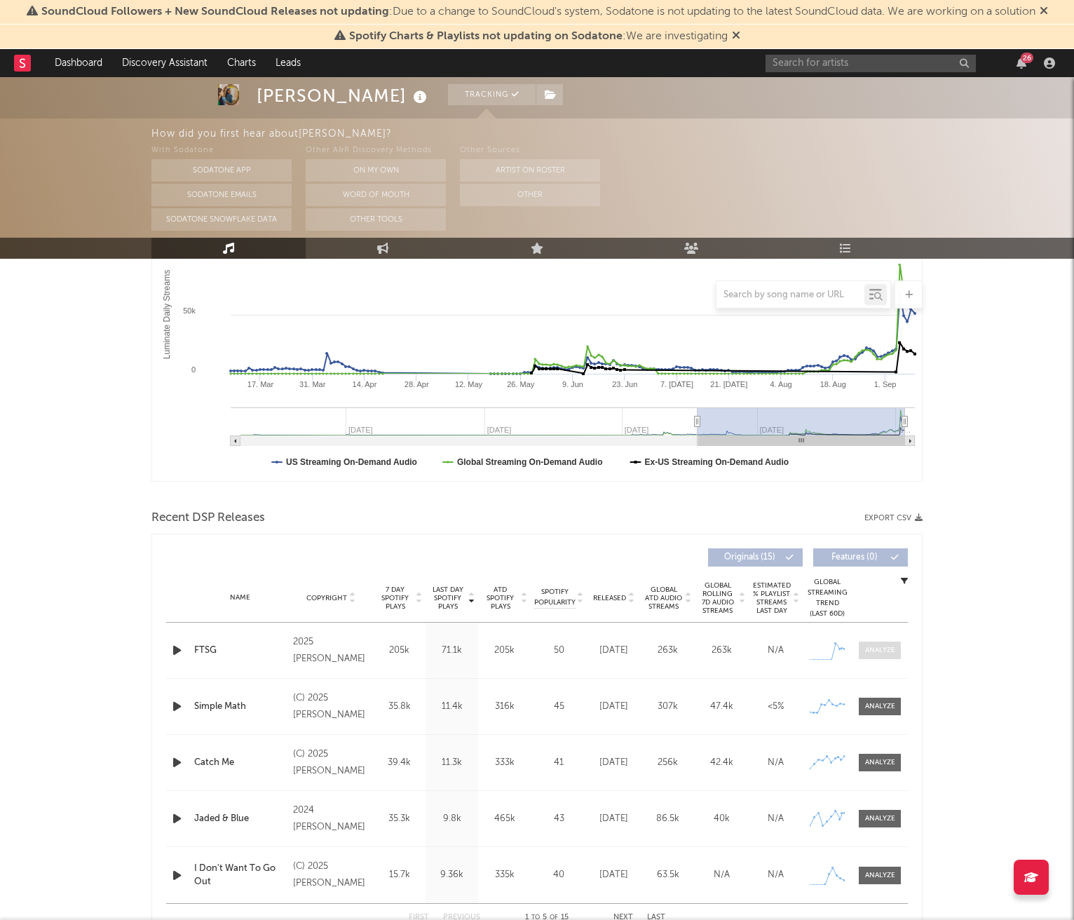
click at [882, 642] on span at bounding box center [880, 650] width 42 height 18
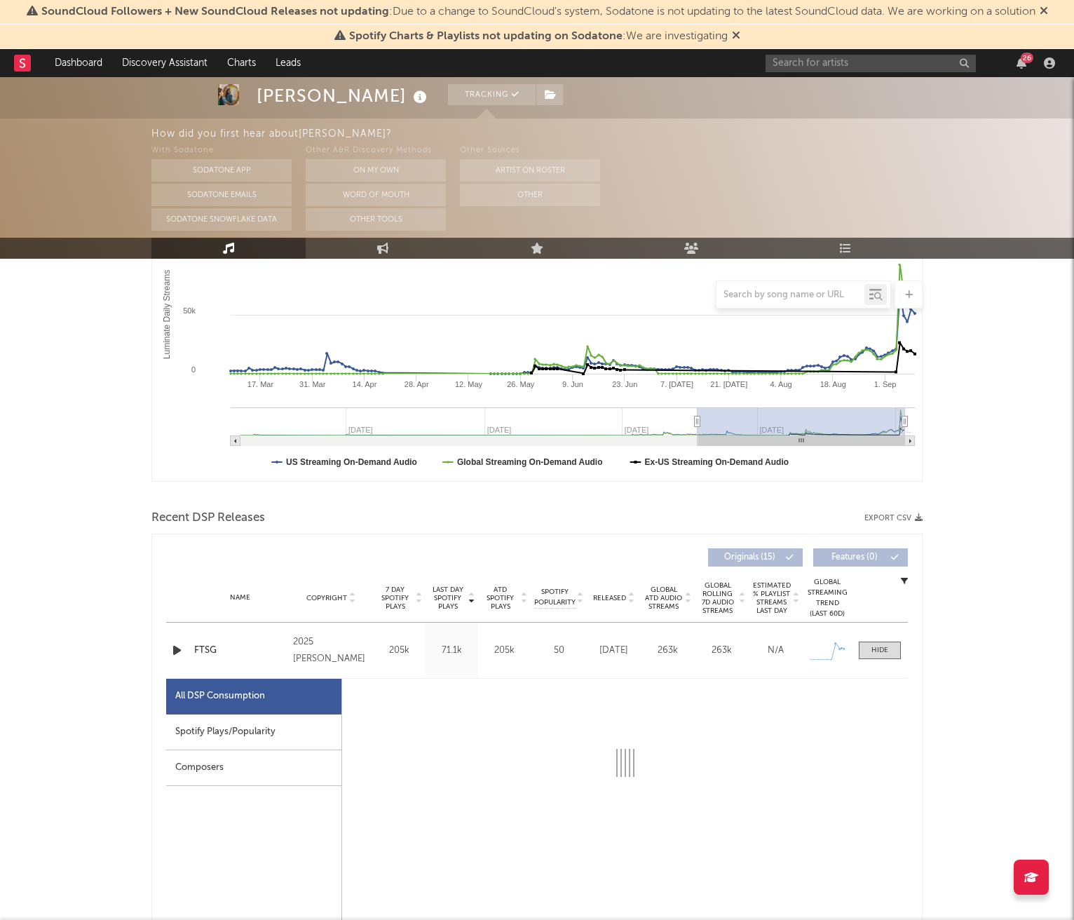
select select "1w"
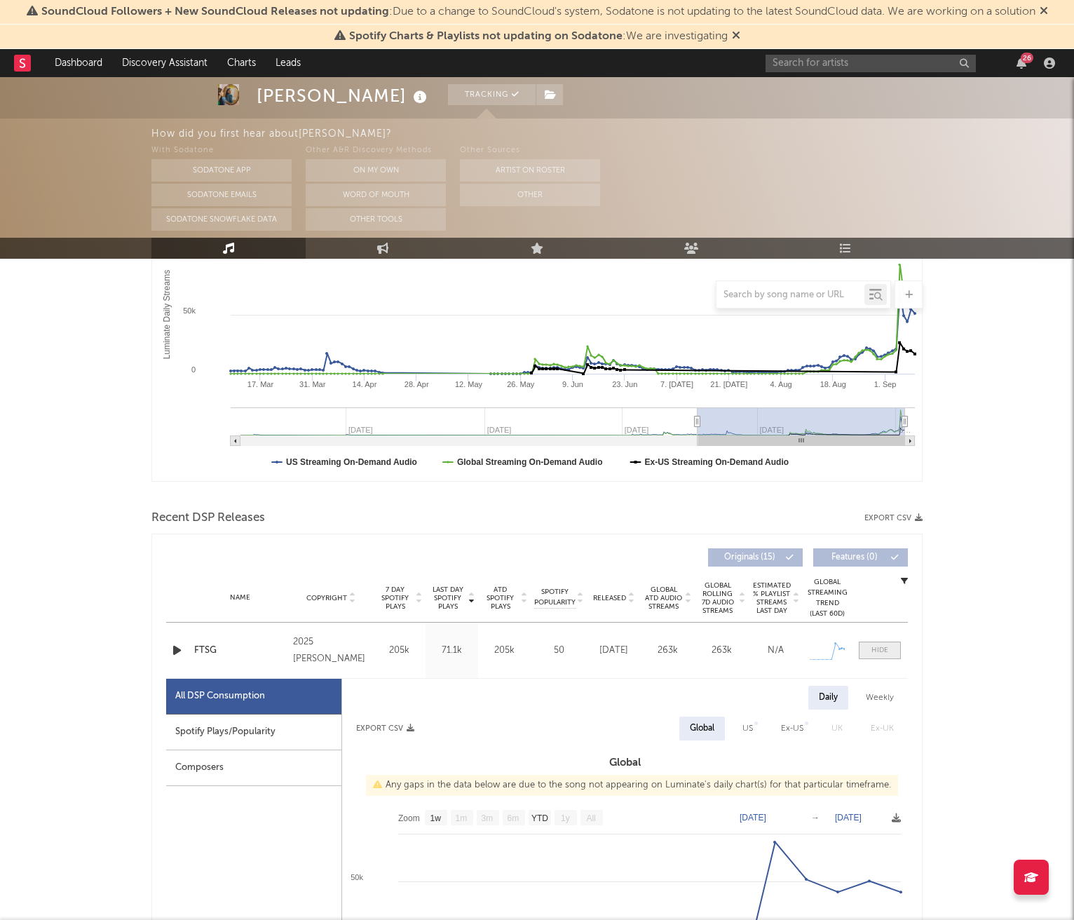
click at [877, 648] on div at bounding box center [879, 650] width 17 height 11
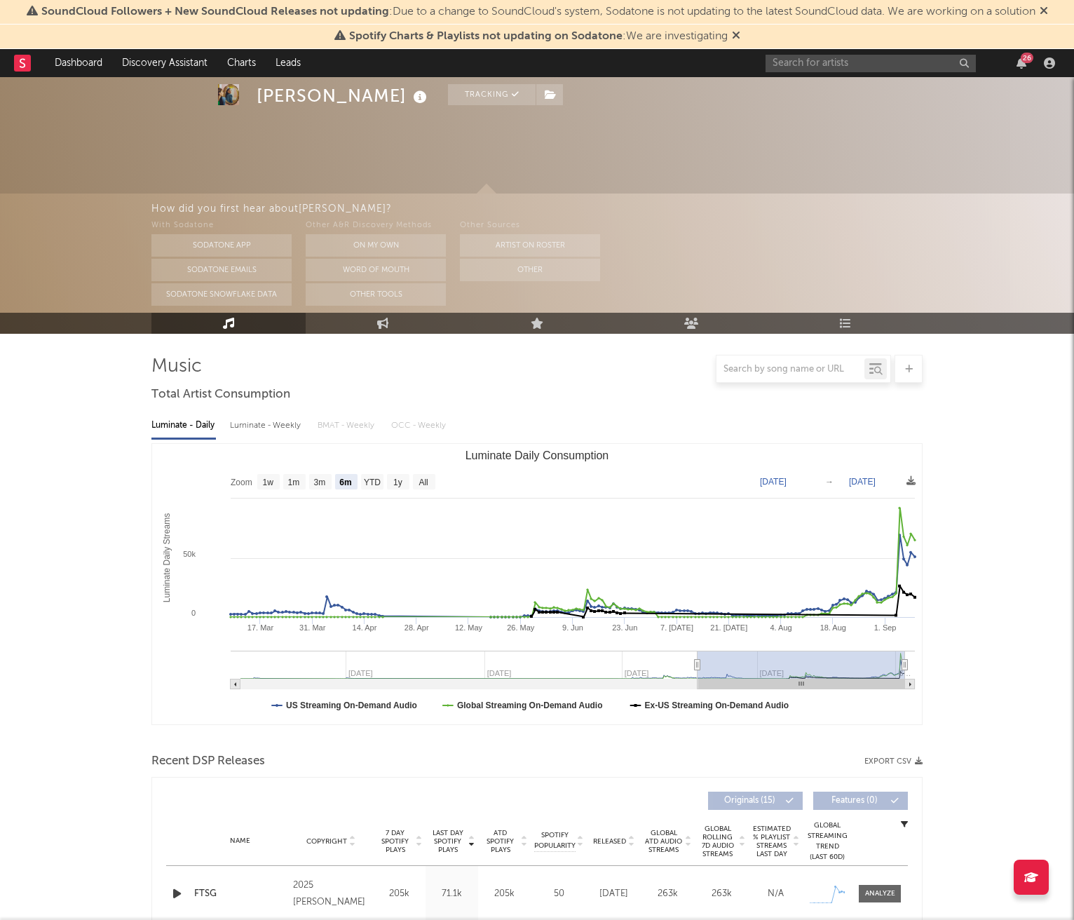
scroll to position [0, 0]
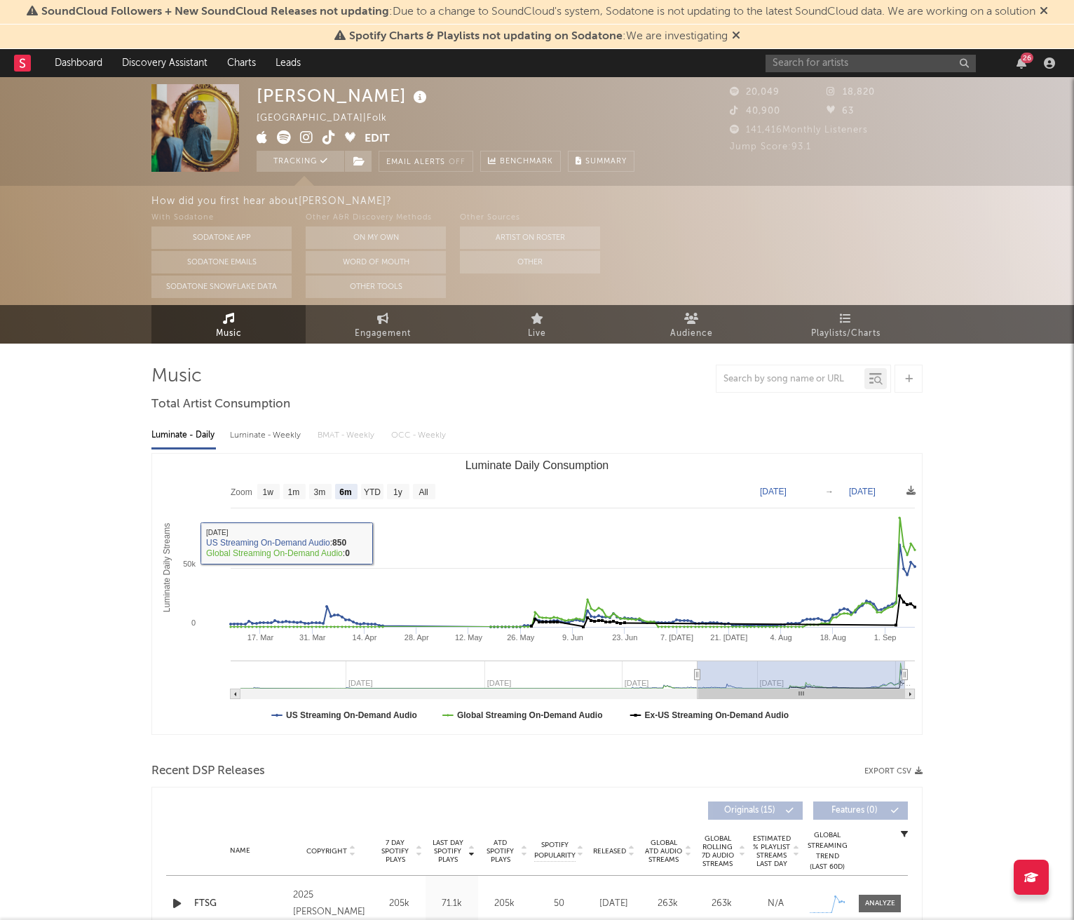
click at [241, 439] on div "Luminate - Weekly" at bounding box center [267, 435] width 74 height 24
select select "6m"
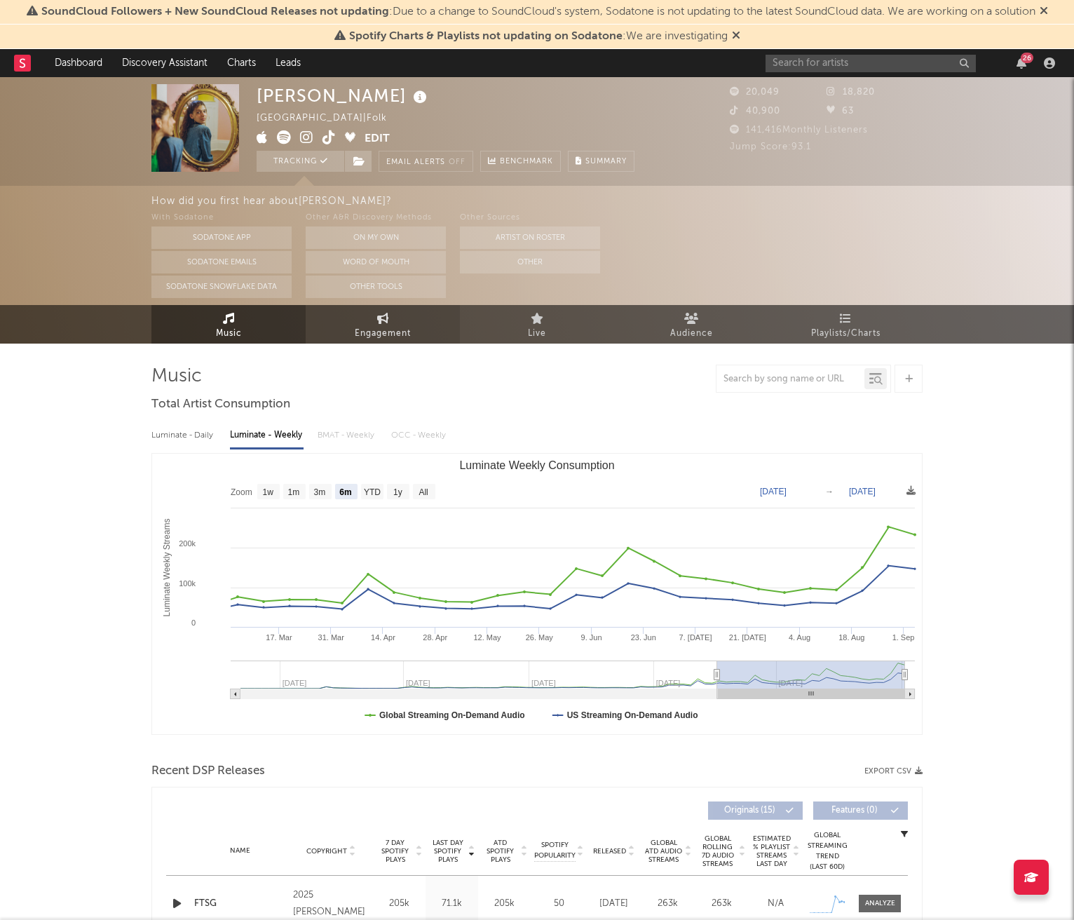
click at [431, 310] on link "Engagement" at bounding box center [383, 324] width 154 height 39
select select "1w"
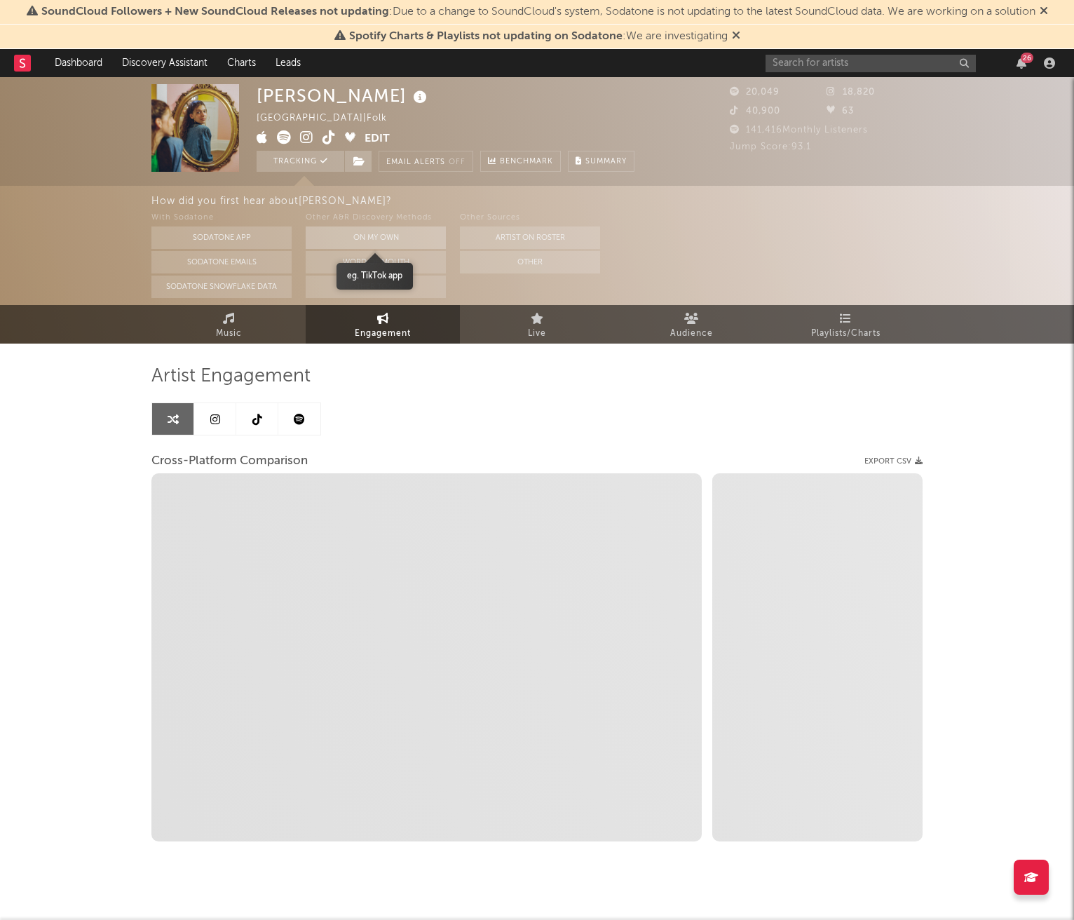
click at [395, 238] on button "On My Own" at bounding box center [376, 237] width 140 height 22
select select "1m"
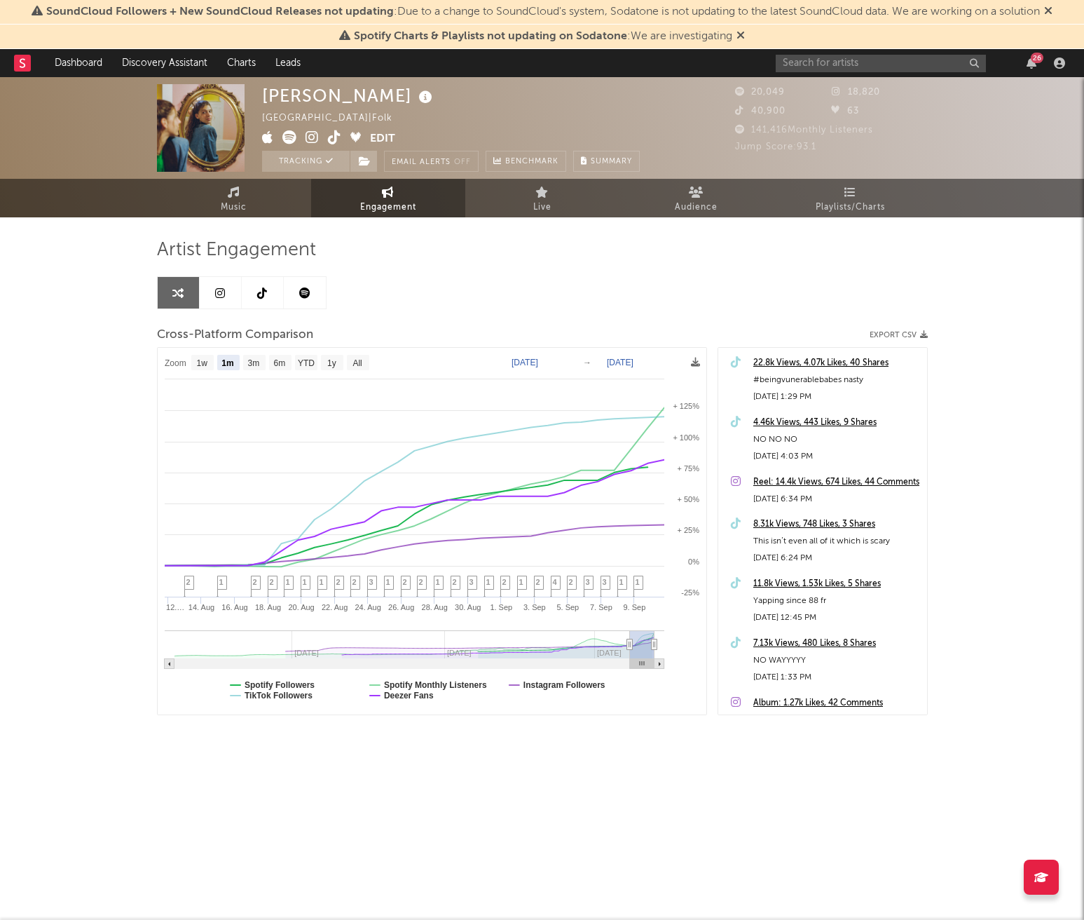
click at [20, 67] on rect at bounding box center [22, 63] width 17 height 17
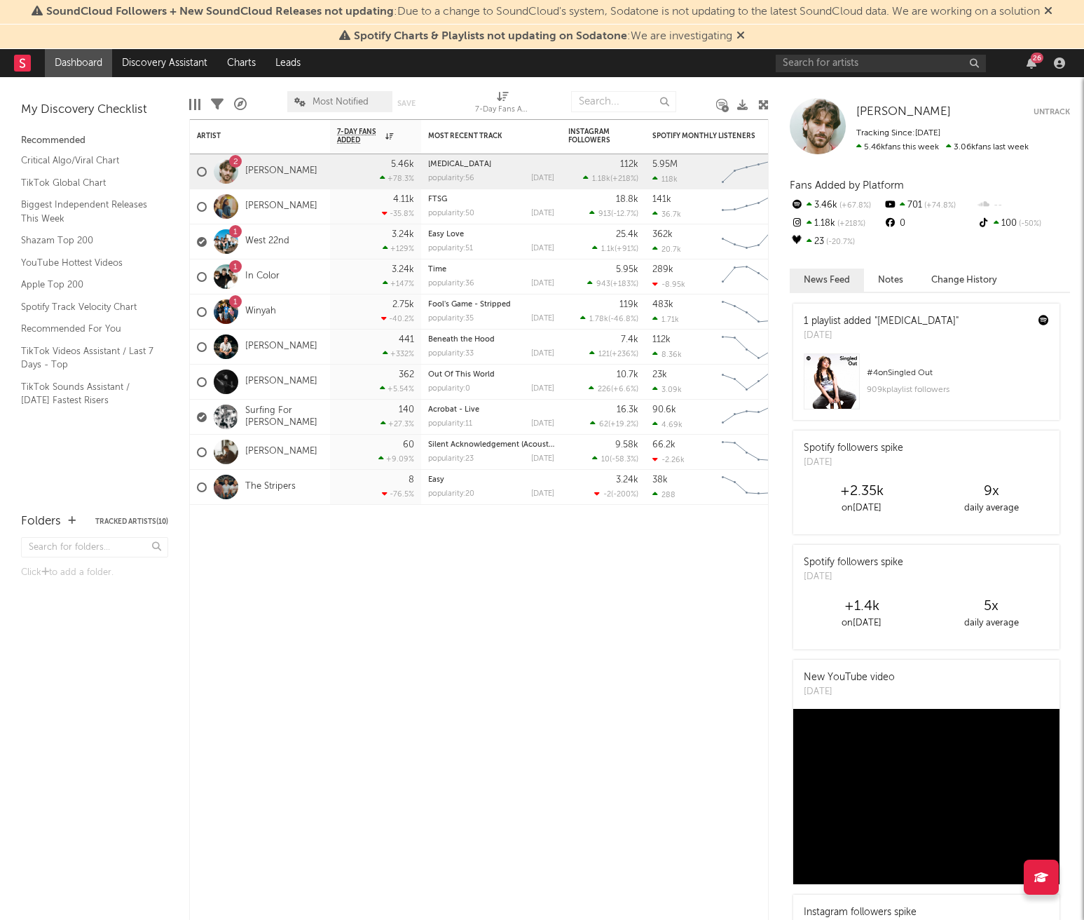
click at [228, 169] on div at bounding box center [226, 171] width 25 height 25
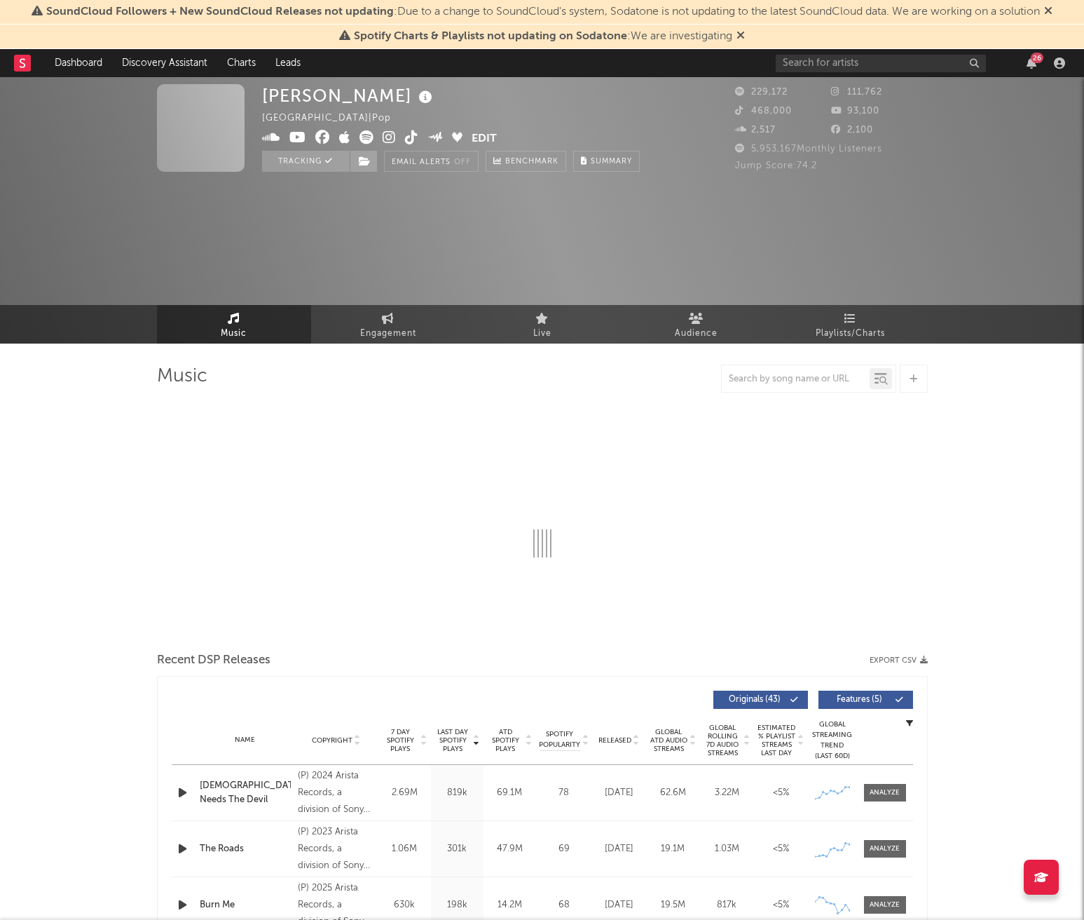
click at [1034, 69] on div "26" at bounding box center [923, 63] width 294 height 28
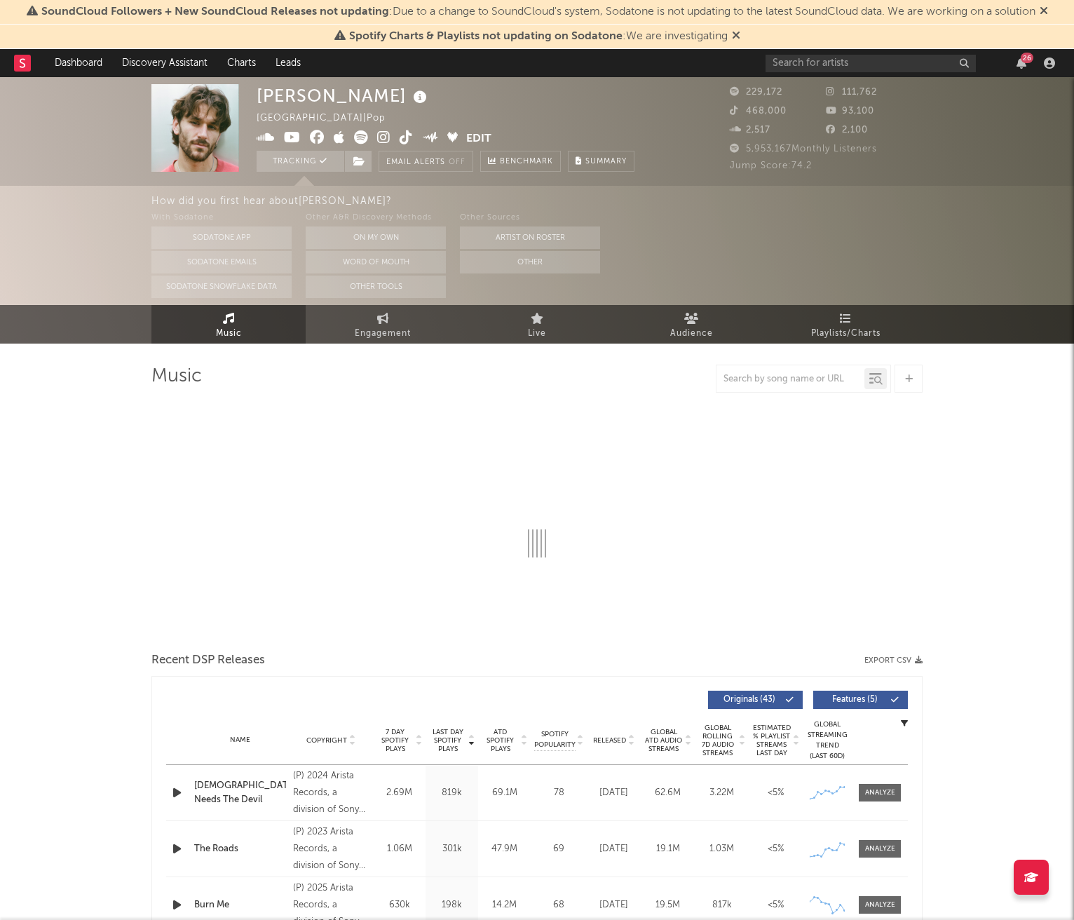
select select "6m"
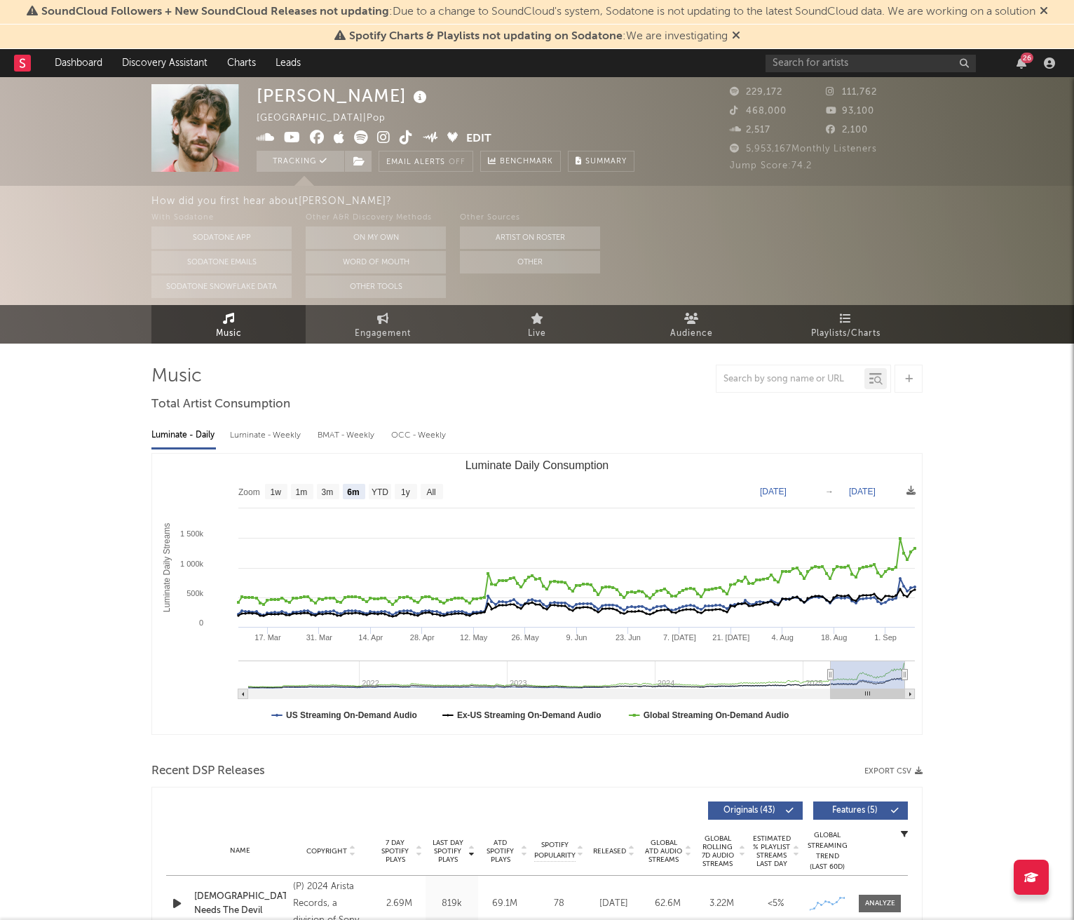
click at [1024, 62] on div "26" at bounding box center [1026, 58] width 13 height 11
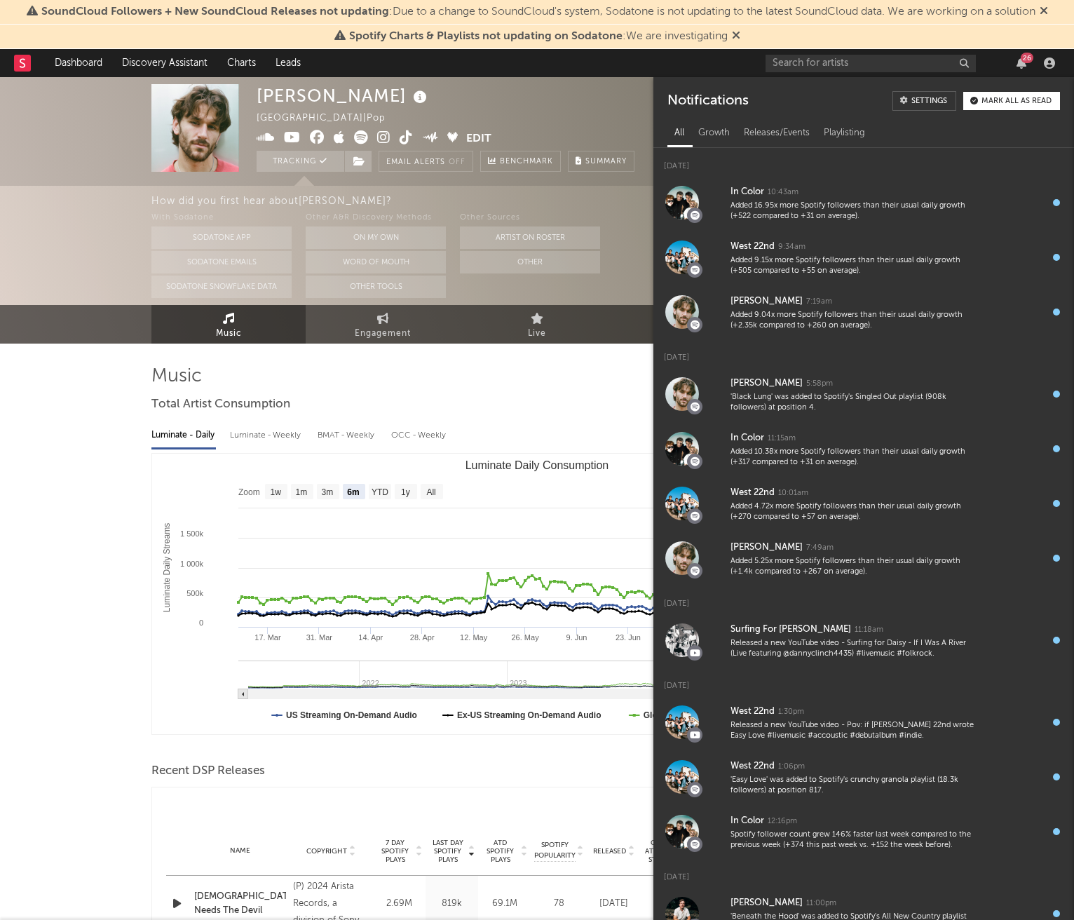
select select "6m"
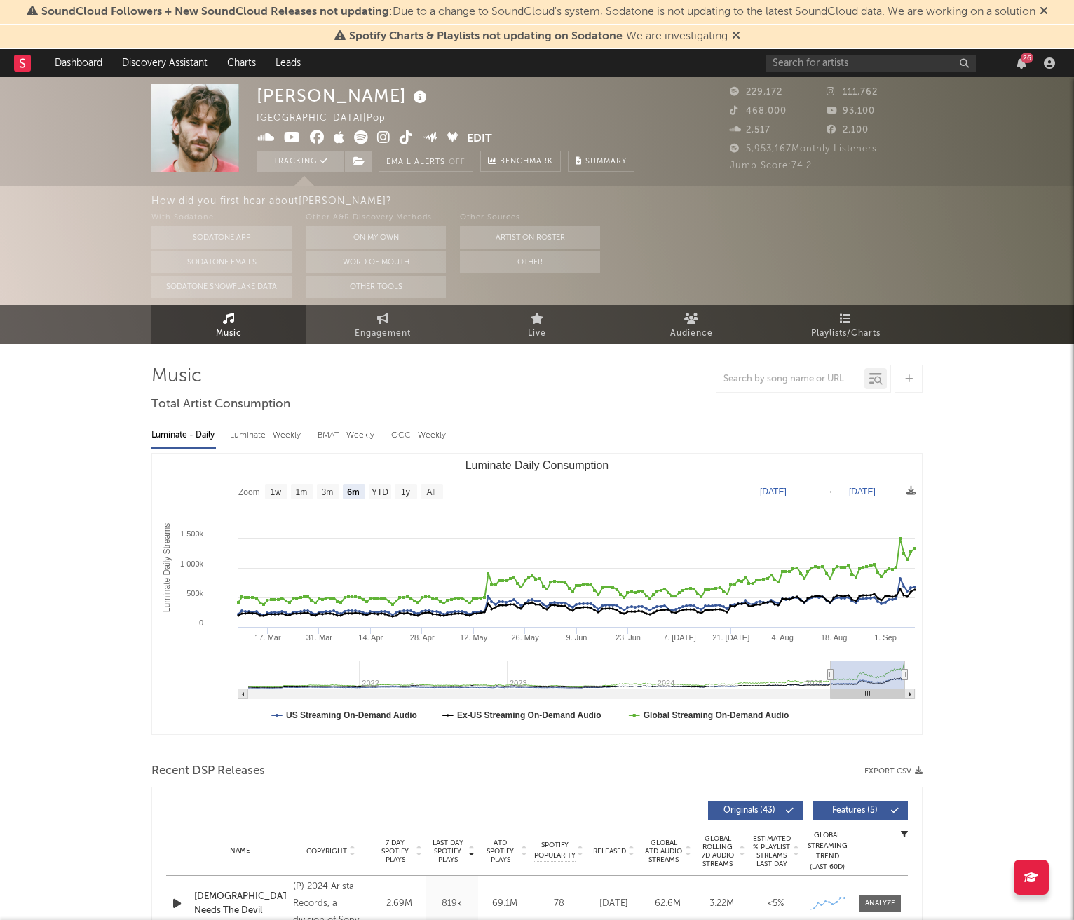
click at [1017, 70] on div "26" at bounding box center [912, 63] width 294 height 28
click at [273, 439] on div "Luminate - Weekly" at bounding box center [267, 435] width 74 height 24
select select "6m"
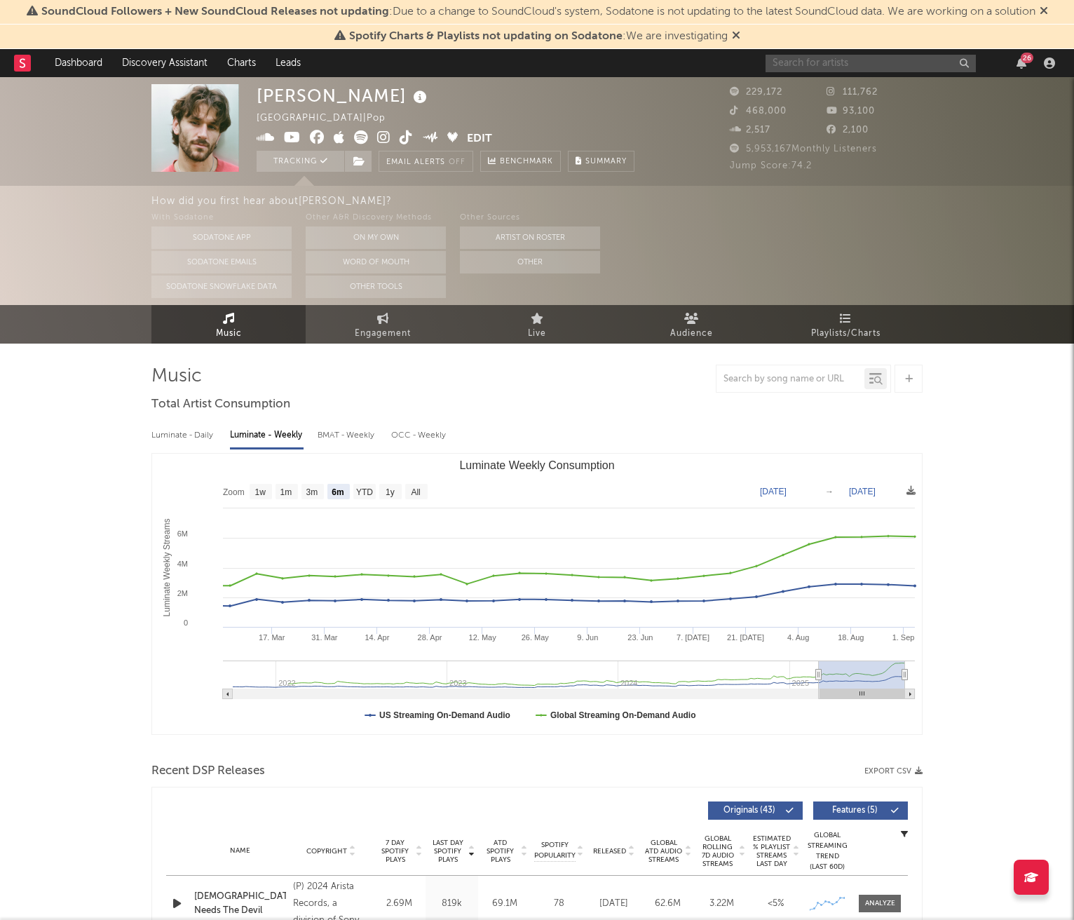
click at [900, 62] on input "text" at bounding box center [870, 64] width 210 height 18
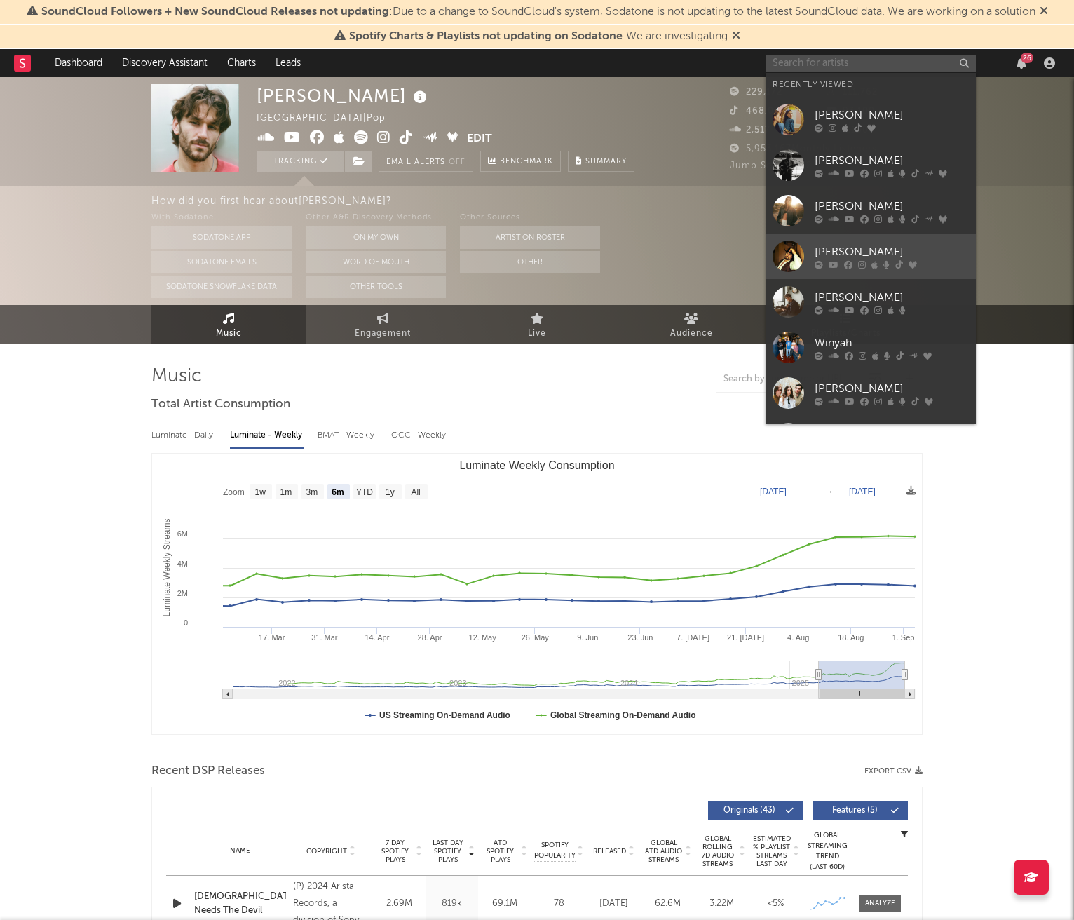
scroll to position [129, 0]
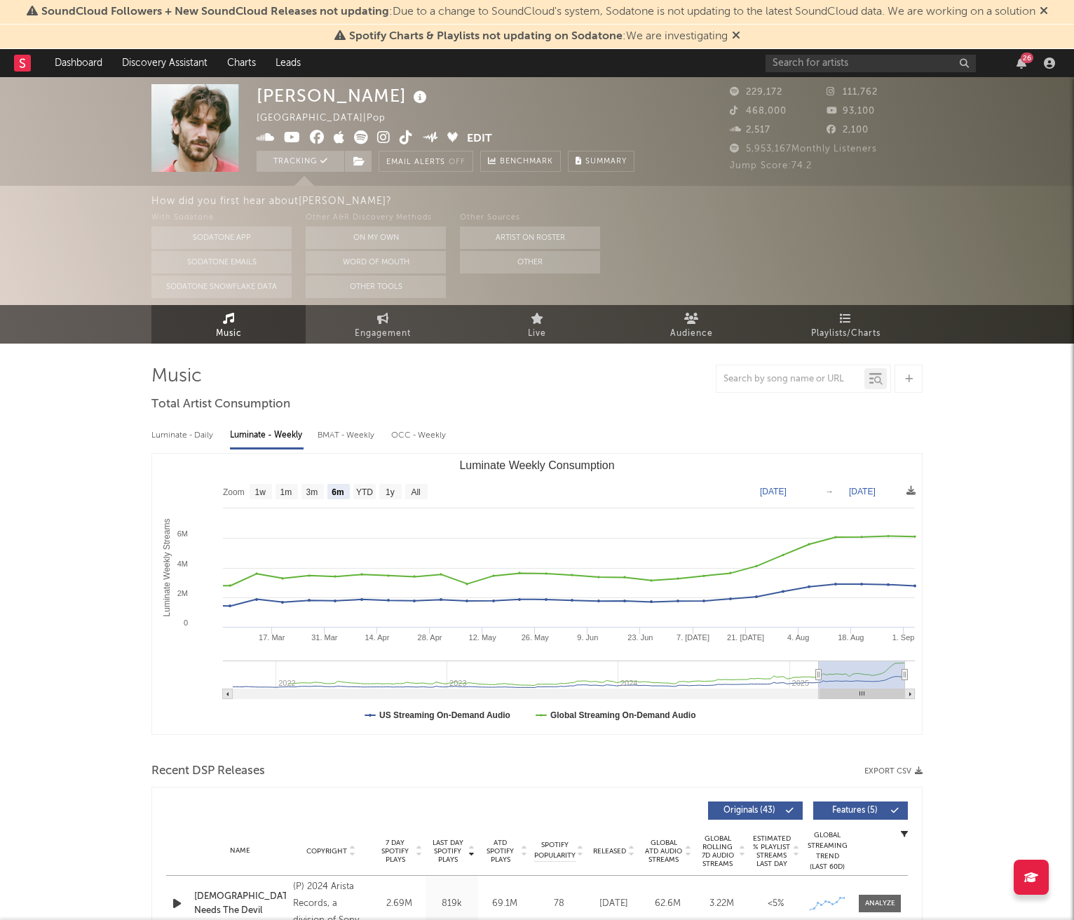
click at [20, 65] on rect at bounding box center [22, 63] width 17 height 17
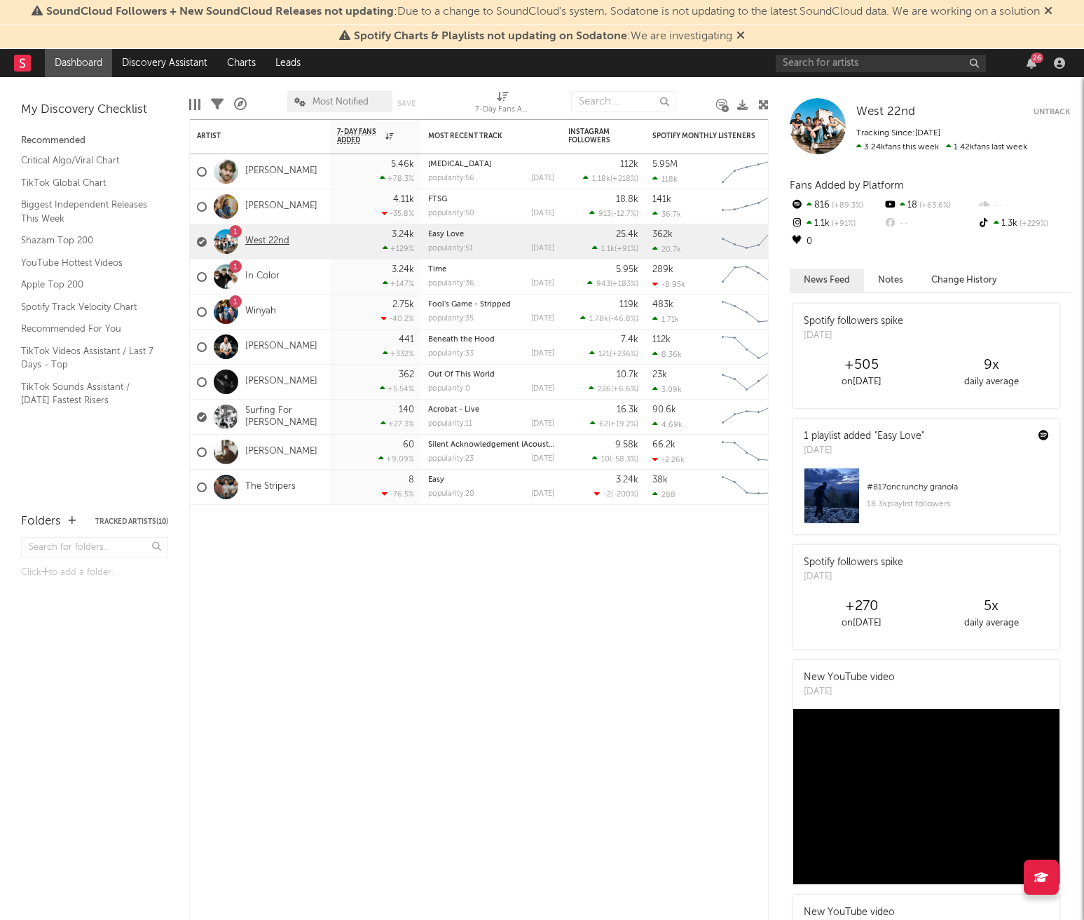
click at [266, 237] on link "West 22nd" at bounding box center [267, 241] width 44 height 12
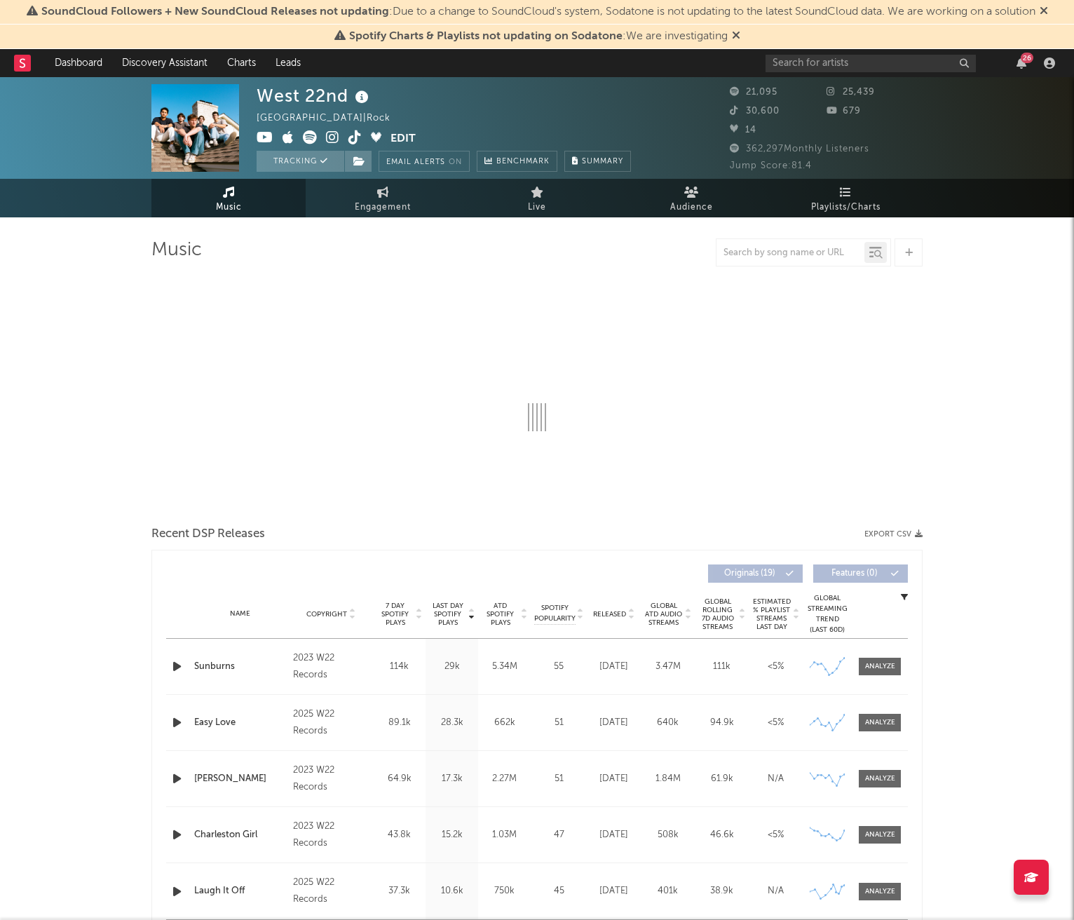
select select "6m"
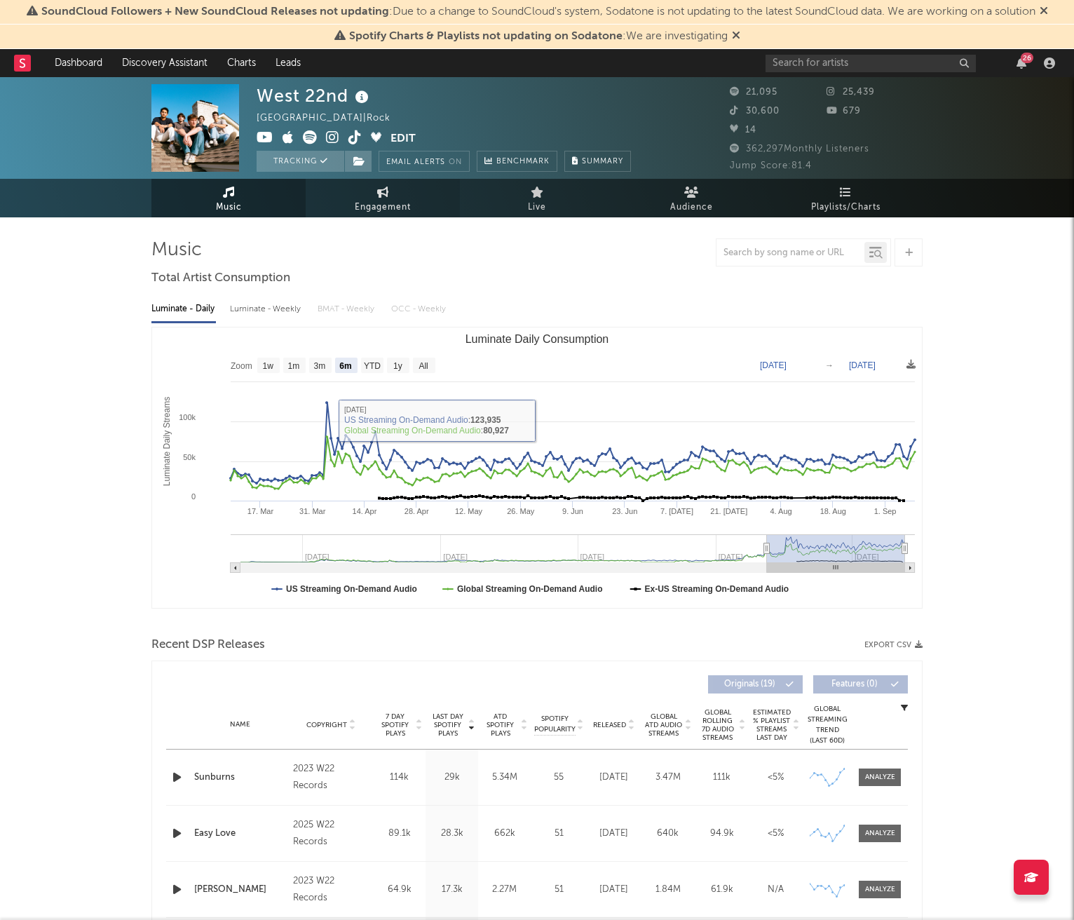
click at [348, 211] on link "Engagement" at bounding box center [383, 198] width 154 height 39
select select "1w"
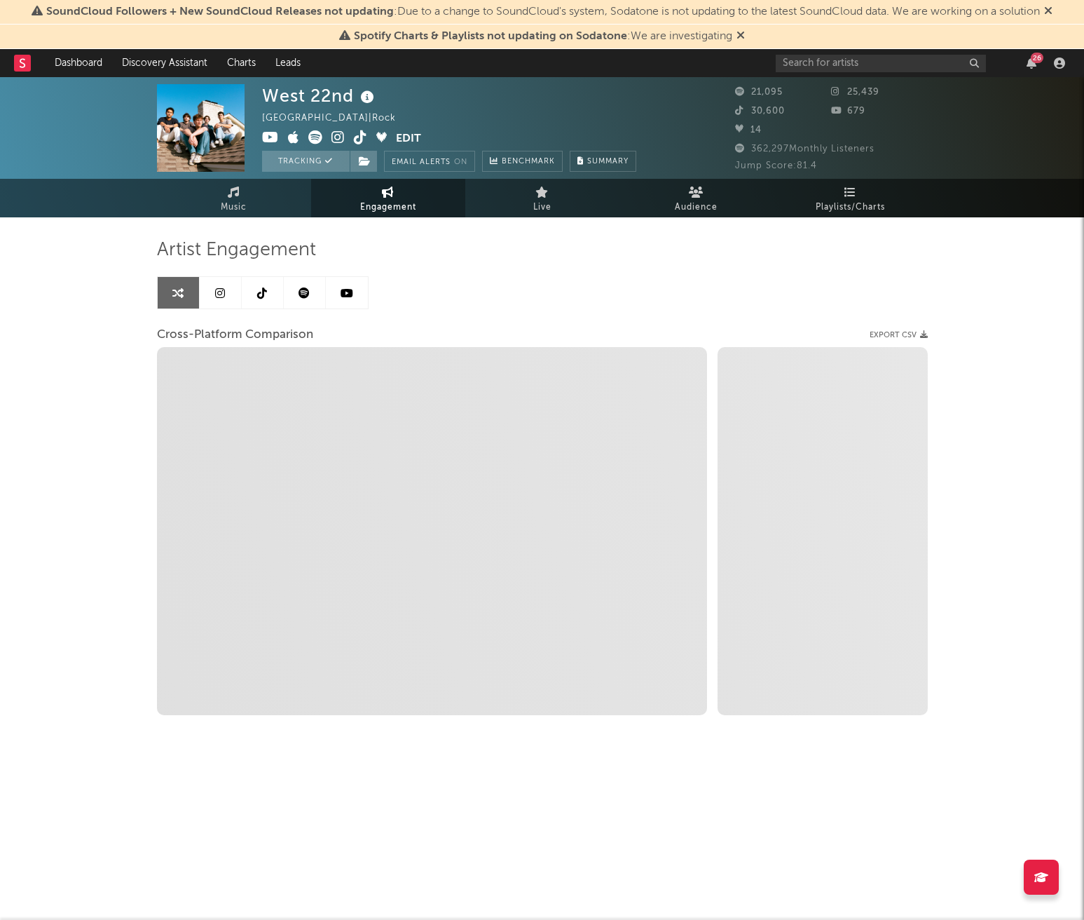
select select "1m"
